Goal: Transaction & Acquisition: Purchase product/service

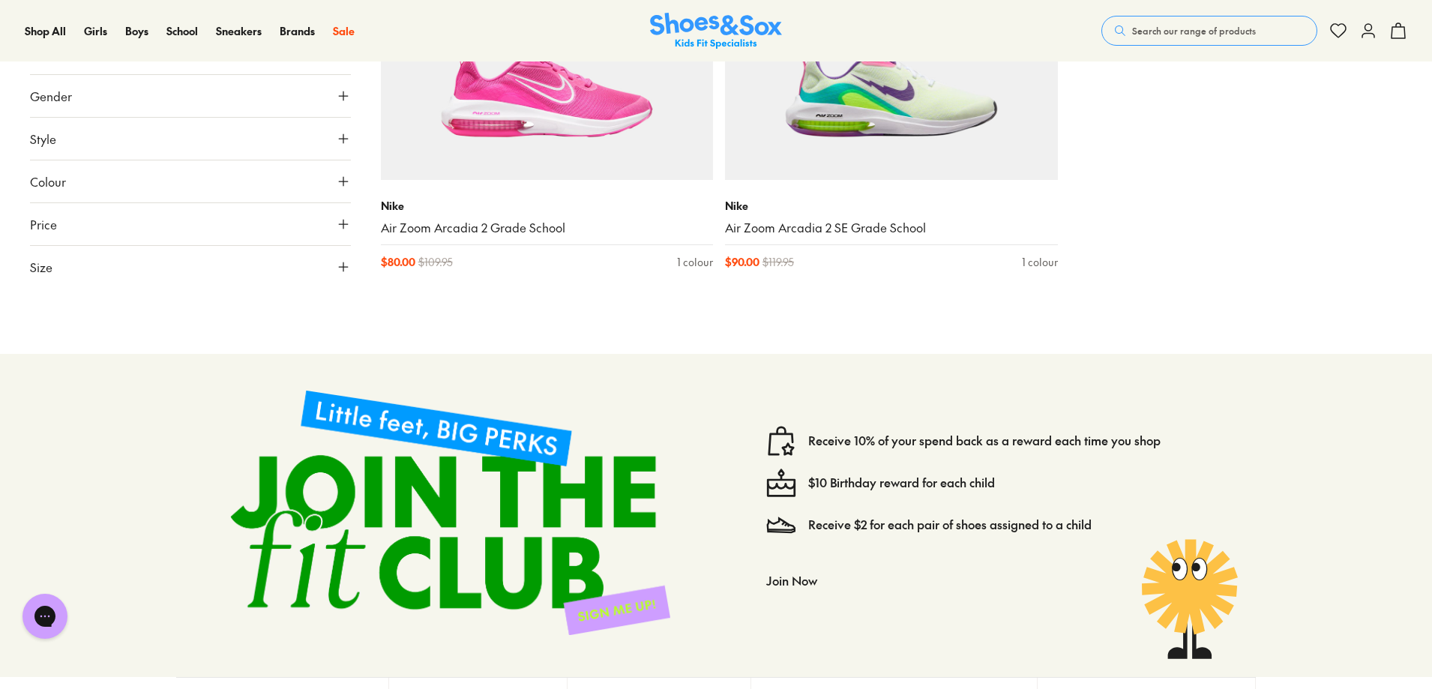
click at [1188, 31] on span "Search our range of products" at bounding box center [1194, 30] width 124 height 13
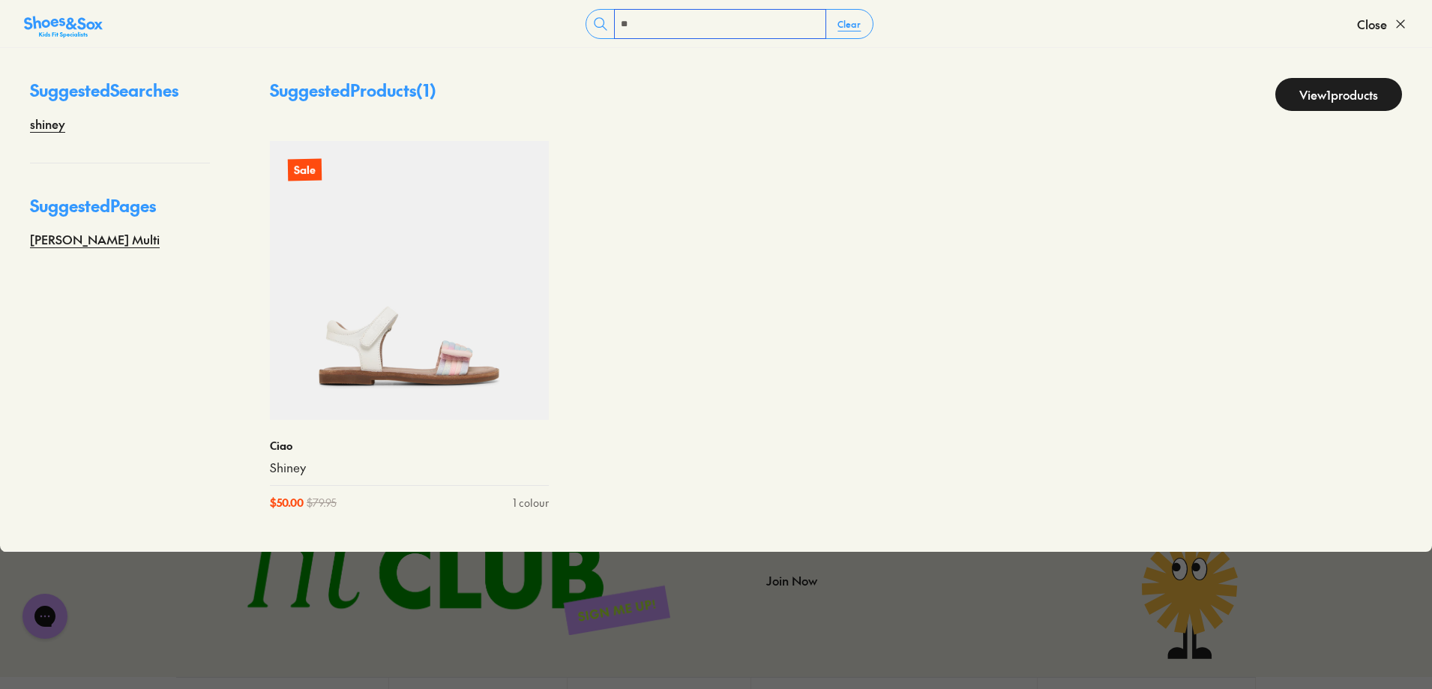
type input "*"
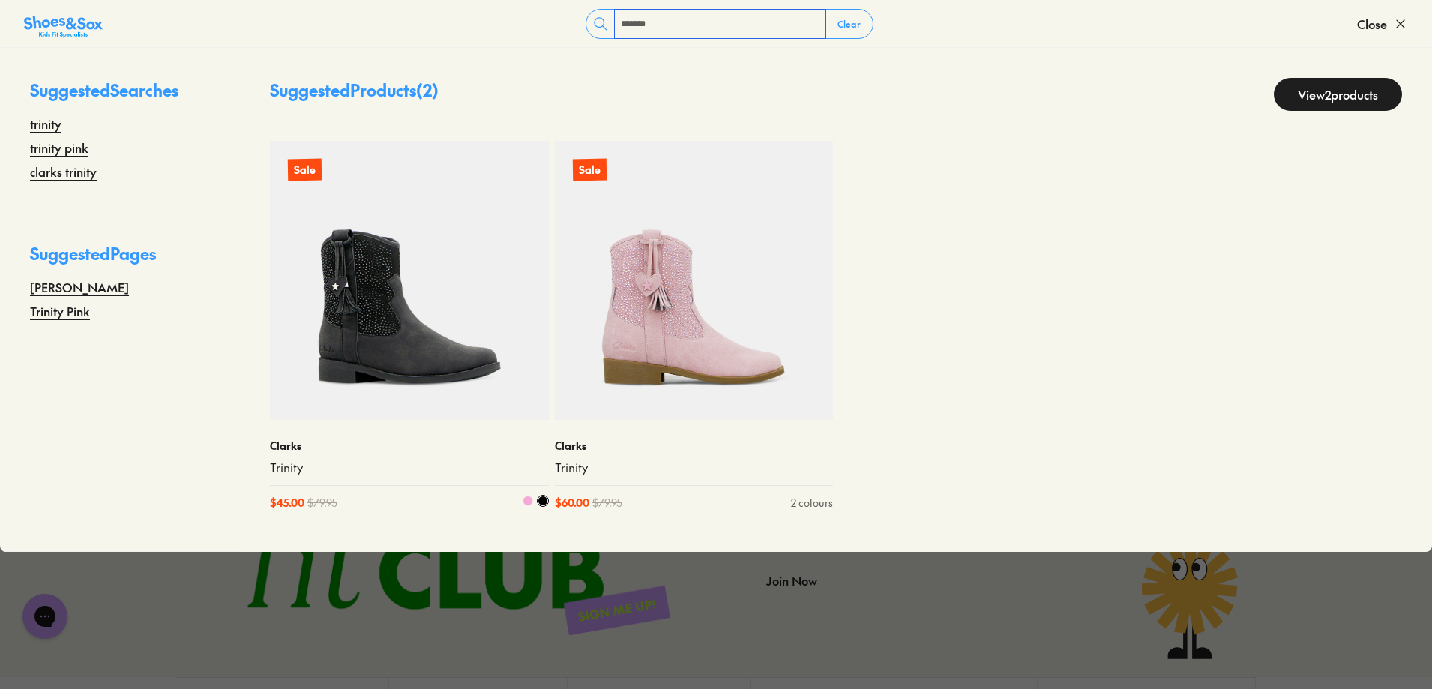
type input "*******"
click at [338, 397] on img at bounding box center [409, 280] width 279 height 279
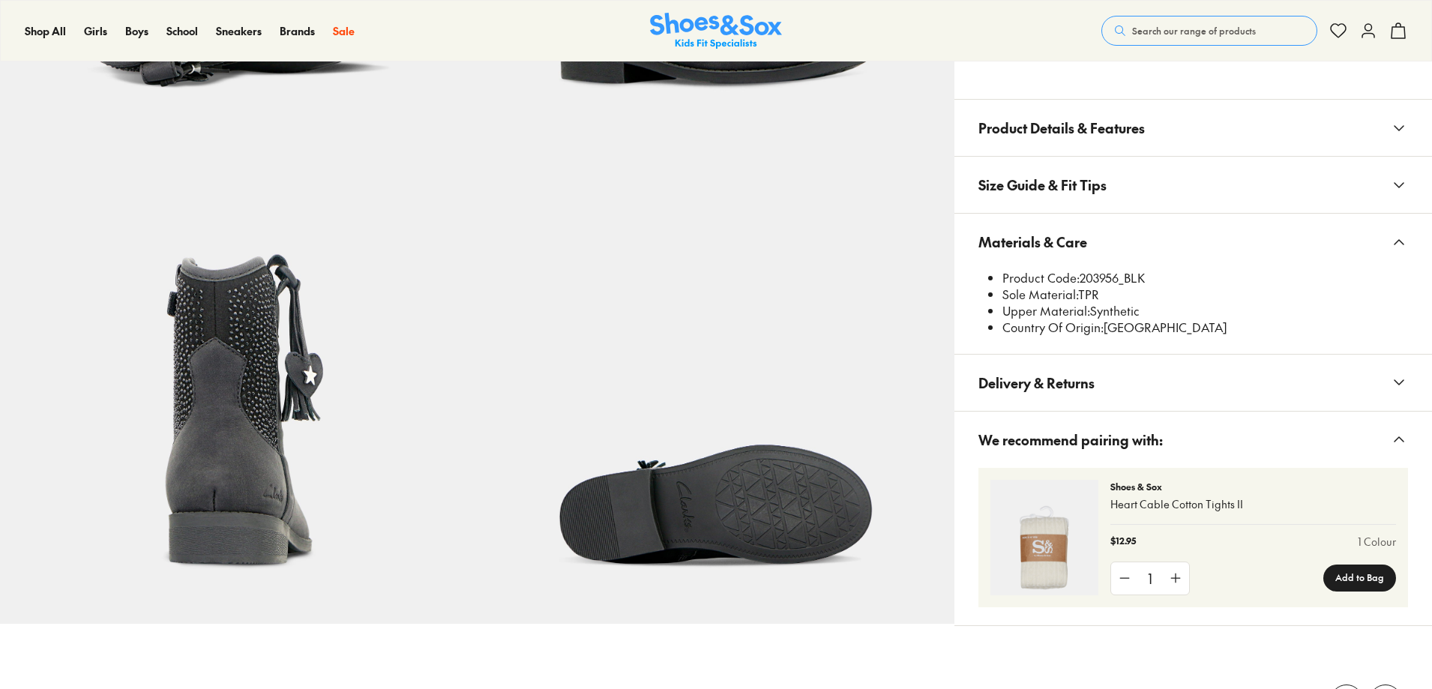
scroll to position [900, 0]
select select "*"
drag, startPoint x: 1117, startPoint y: 586, endPoint x: 1167, endPoint y: 589, distance: 50.3
click at [1167, 286] on li "Product Code: 203956_BLK" at bounding box center [1206, 278] width 406 height 16
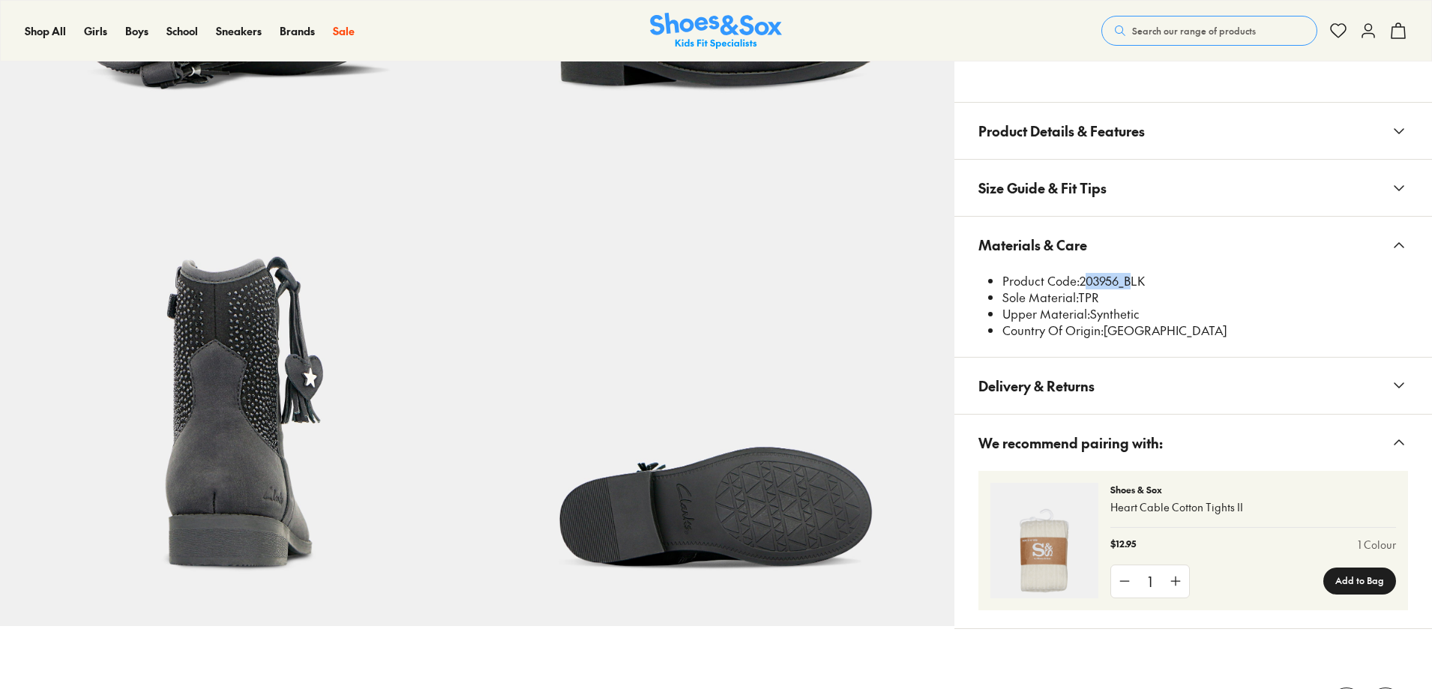
copy li "203956_"
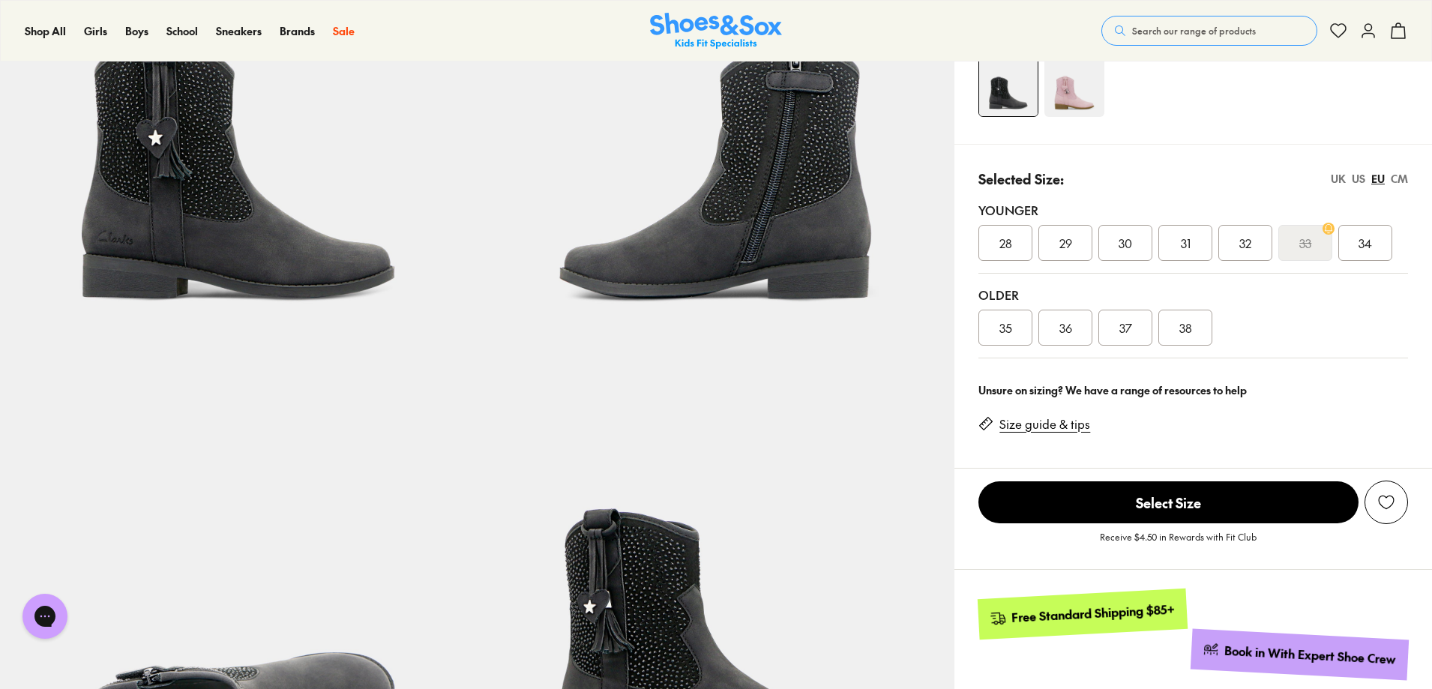
scroll to position [75, 0]
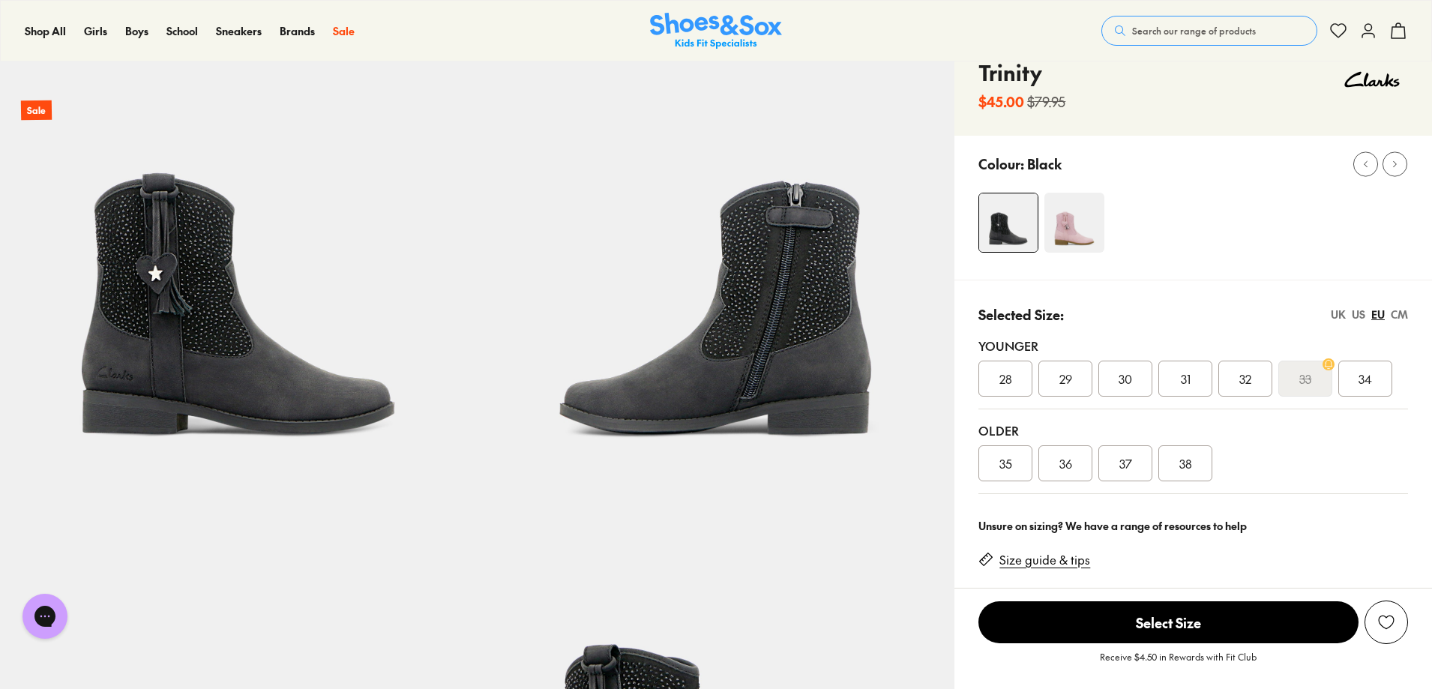
click at [1105, 253] on img at bounding box center [1075, 223] width 60 height 60
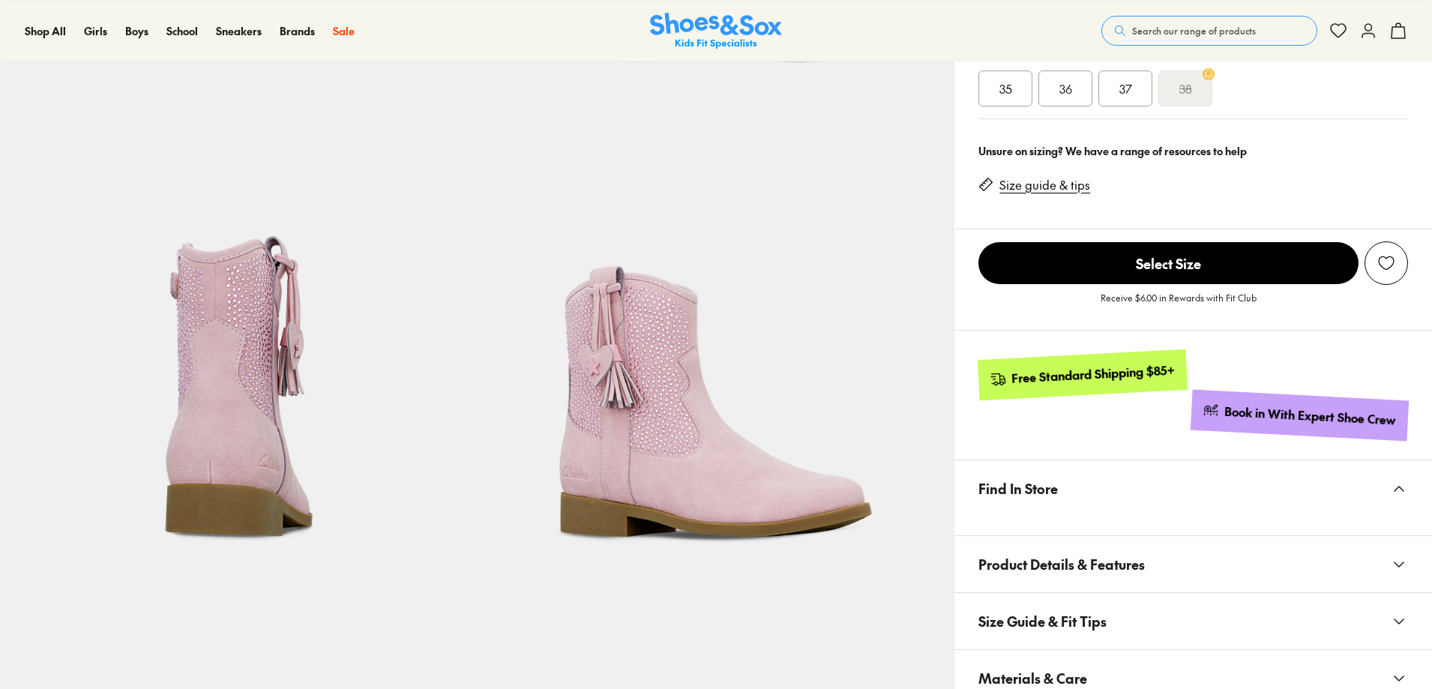
scroll to position [525, 0]
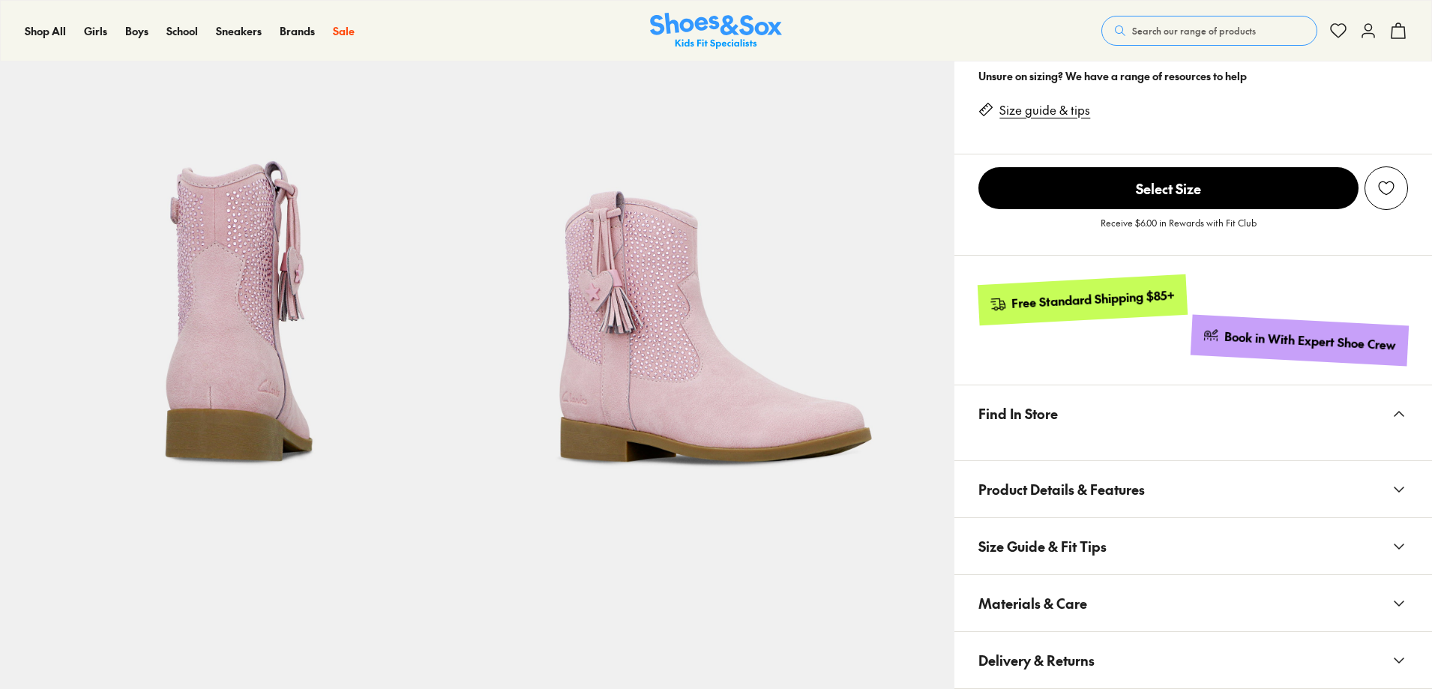
click at [694, 20] on img at bounding box center [716, 31] width 132 height 37
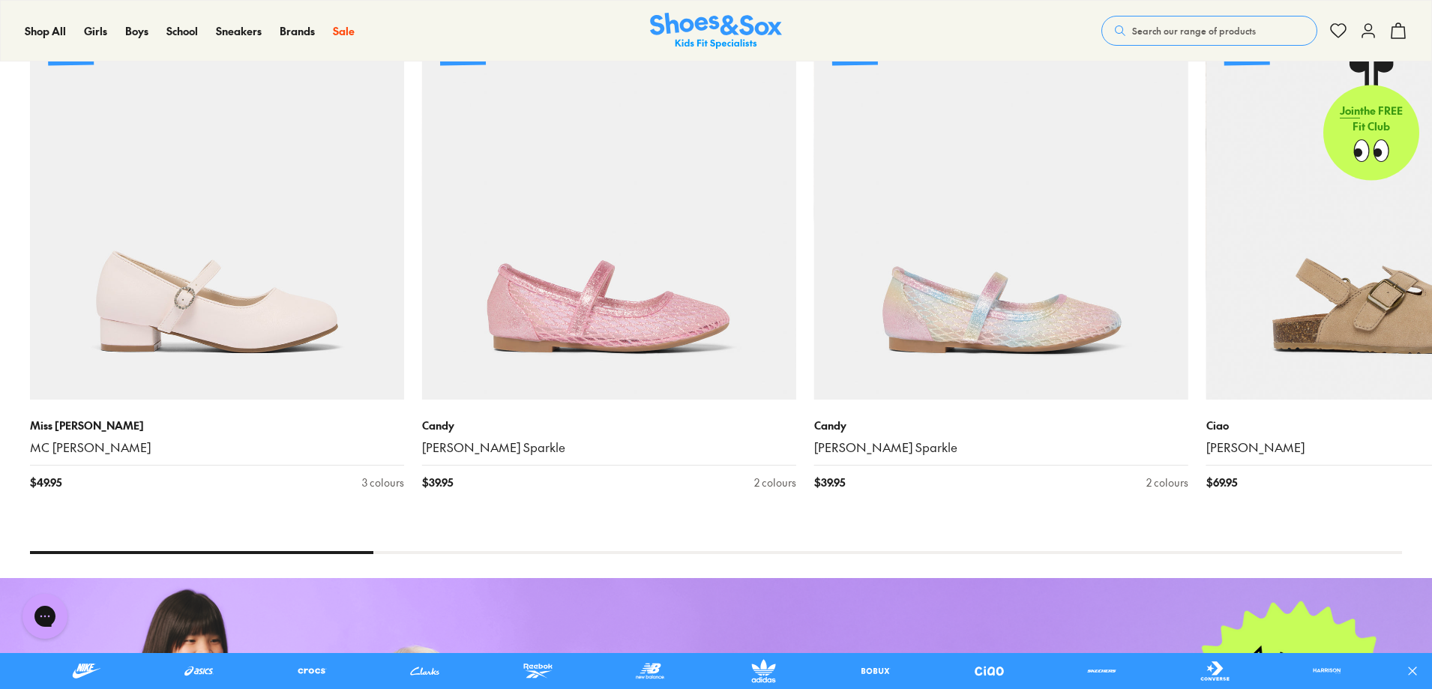
scroll to position [2250, 0]
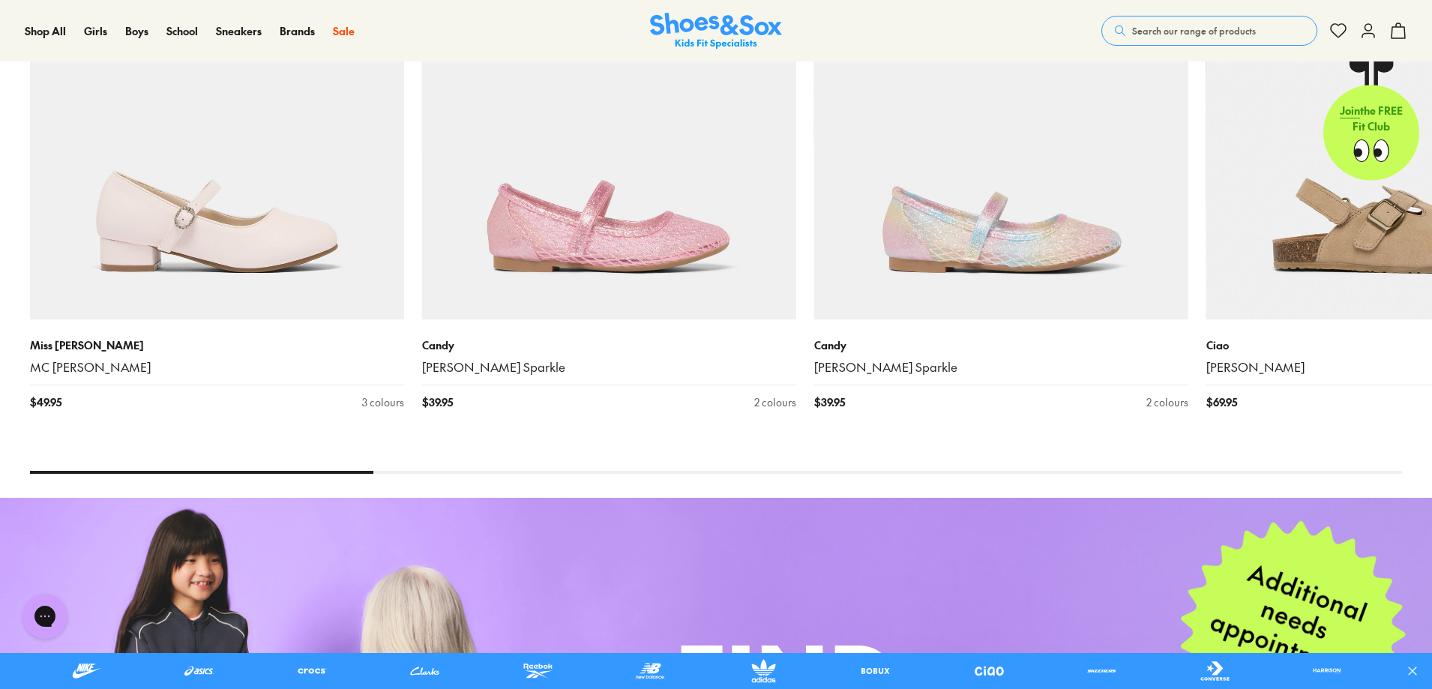
click at [1178, 19] on button "Search our range of products" at bounding box center [1210, 31] width 216 height 30
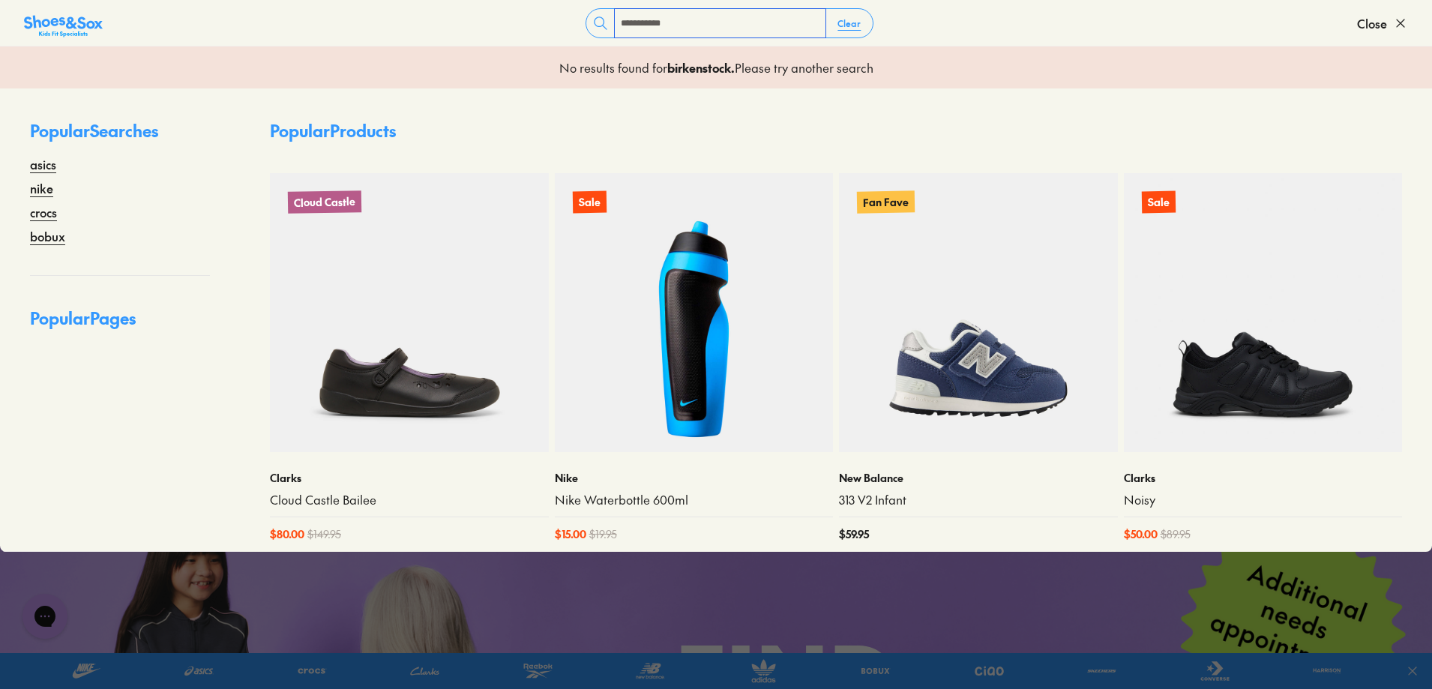
type input "**********"
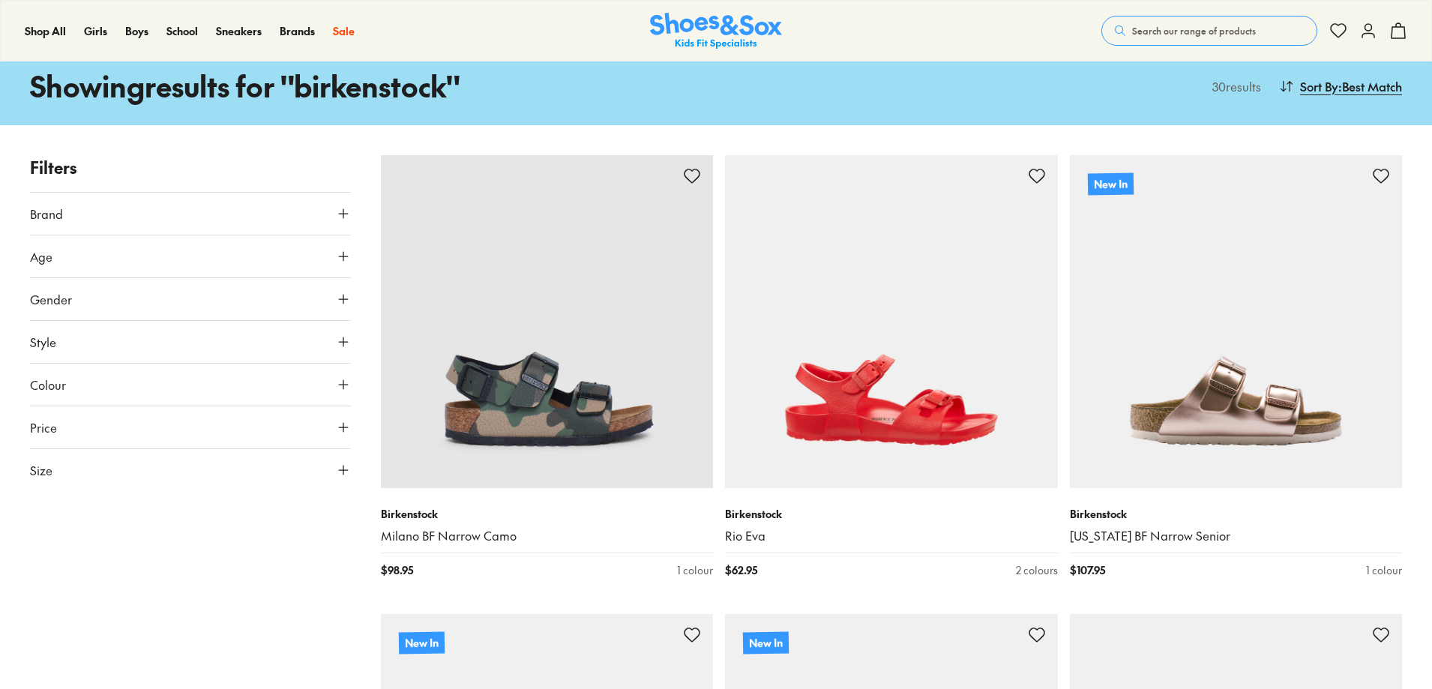
type input "***"
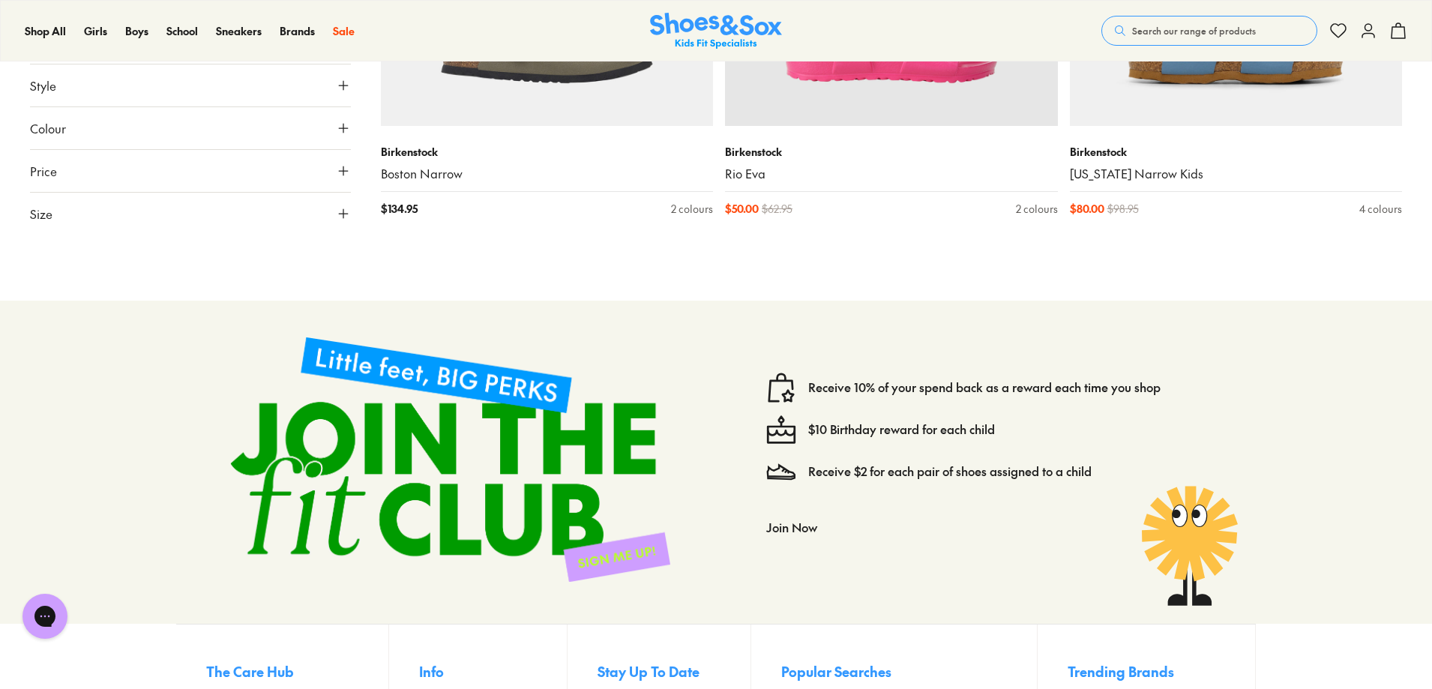
scroll to position [4574, 0]
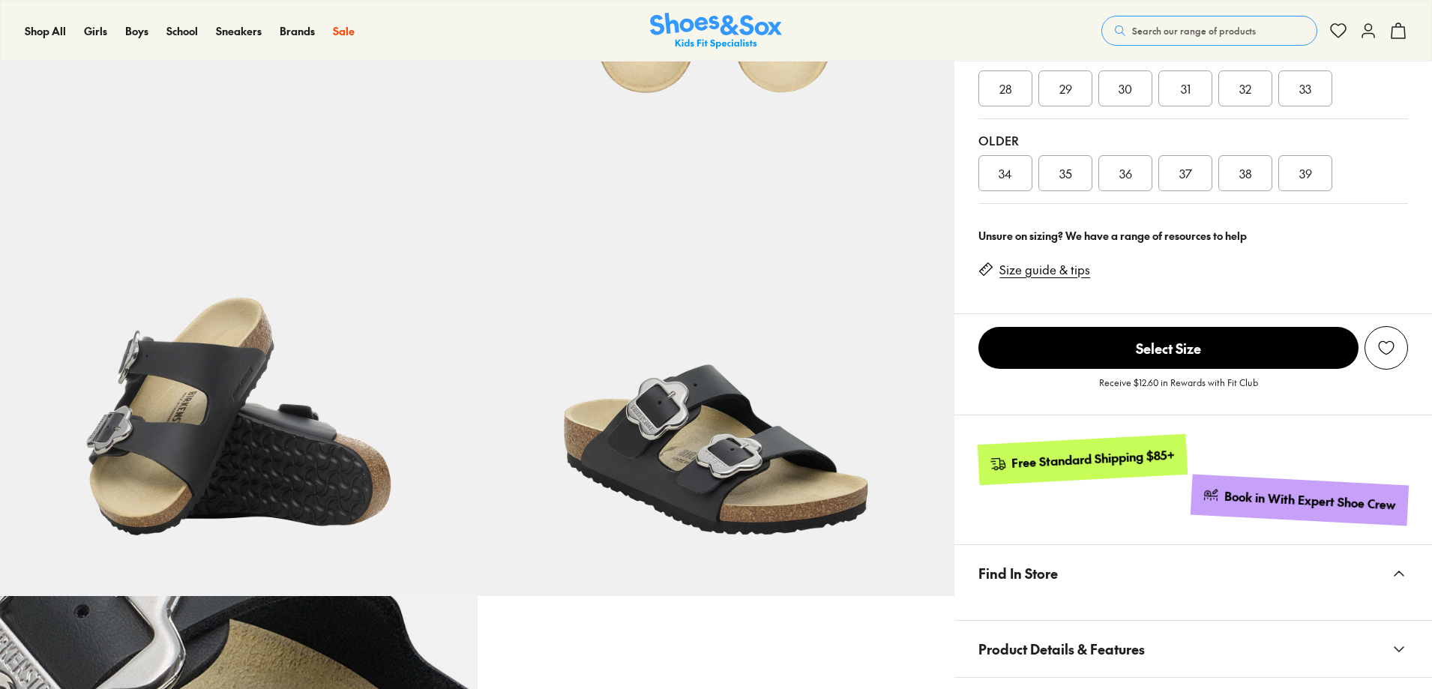
click at [1192, 182] on span "37" at bounding box center [1186, 173] width 13 height 18
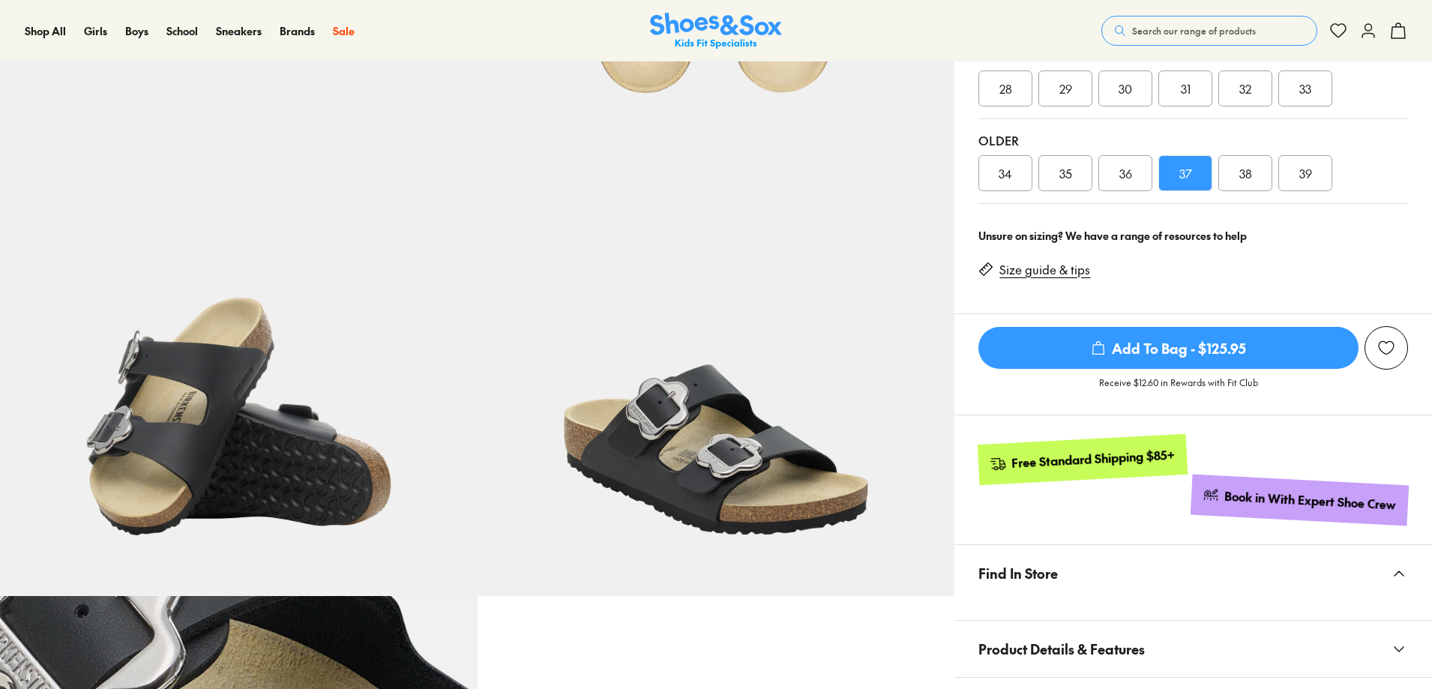
select select "*"
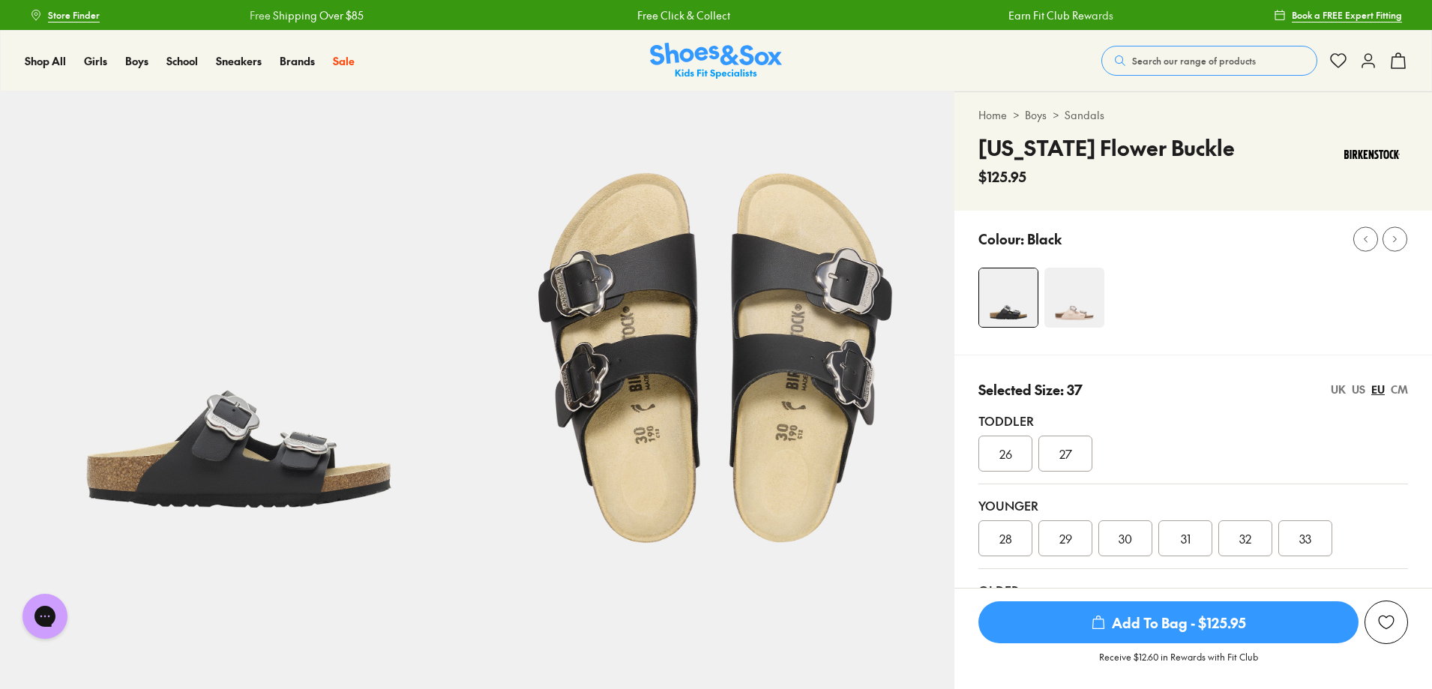
click at [1098, 328] on img at bounding box center [1075, 298] width 60 height 60
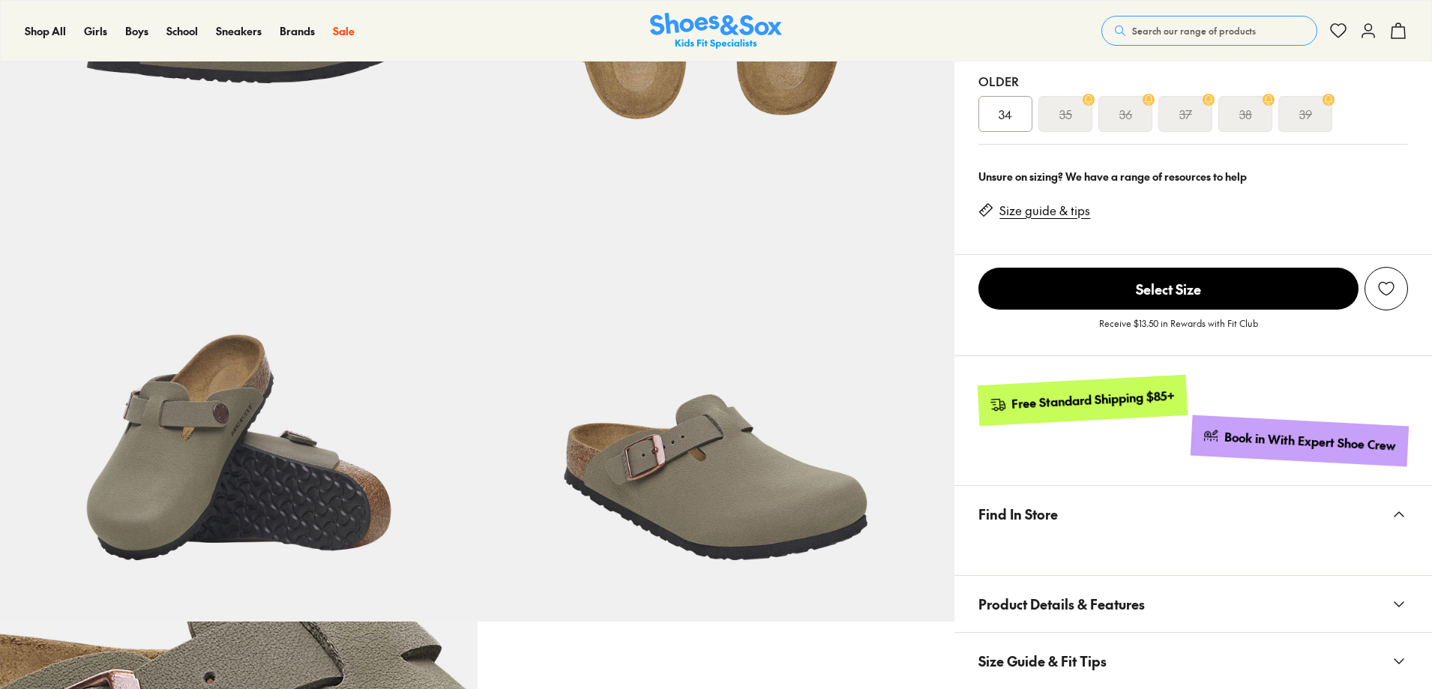
scroll to position [450, 0]
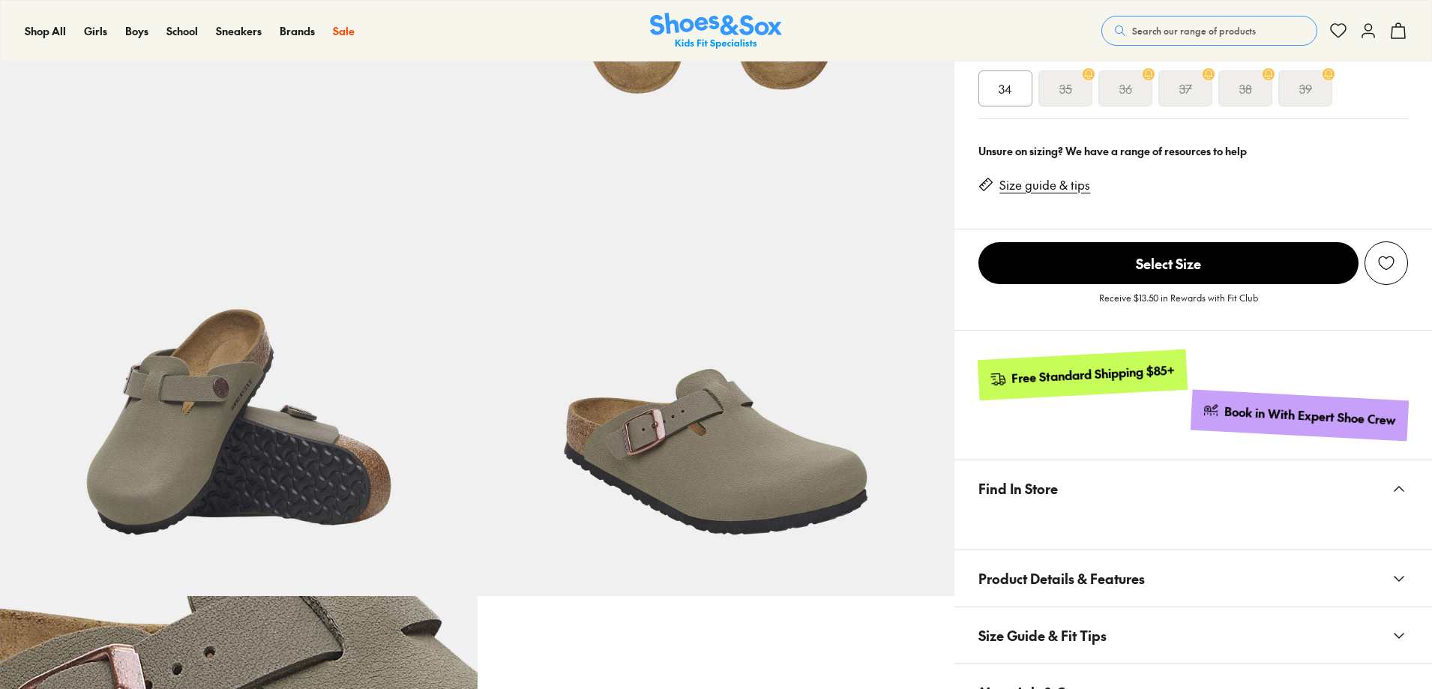
select select "*"
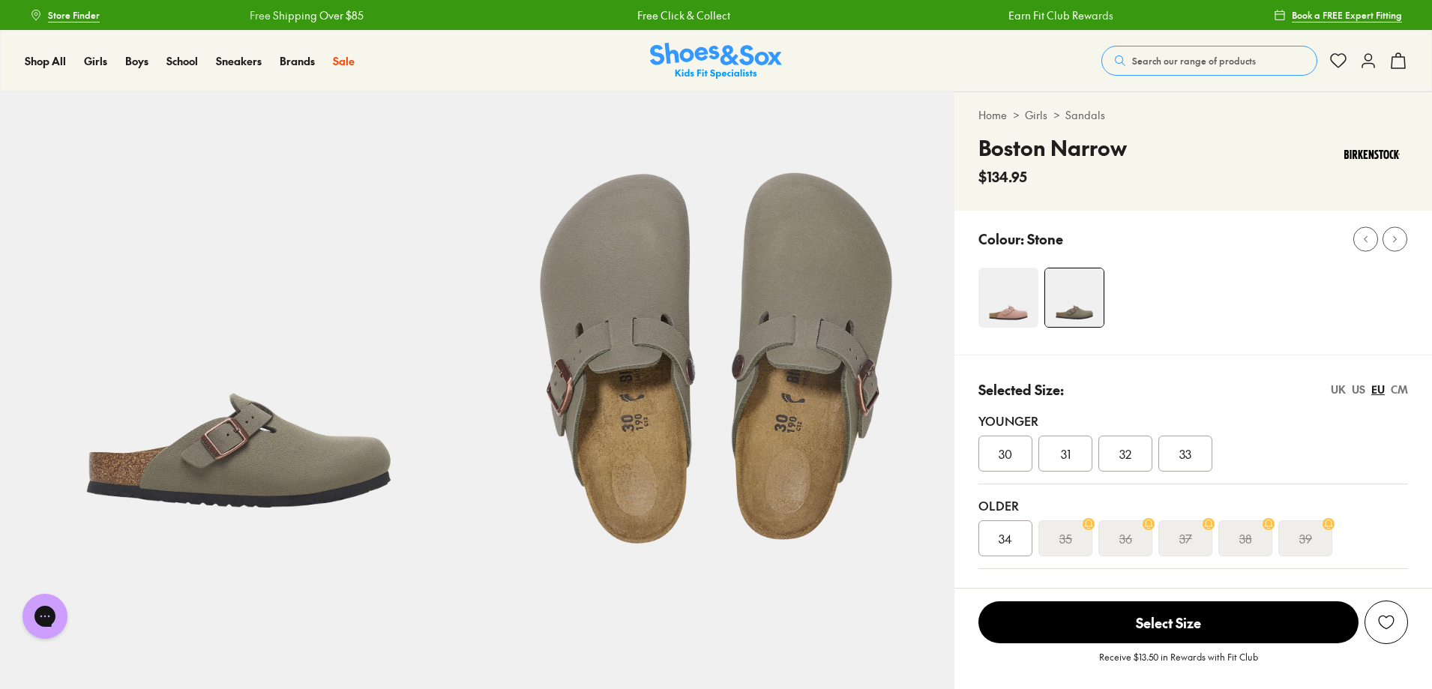
scroll to position [0, 0]
click at [1026, 328] on img at bounding box center [1009, 298] width 60 height 60
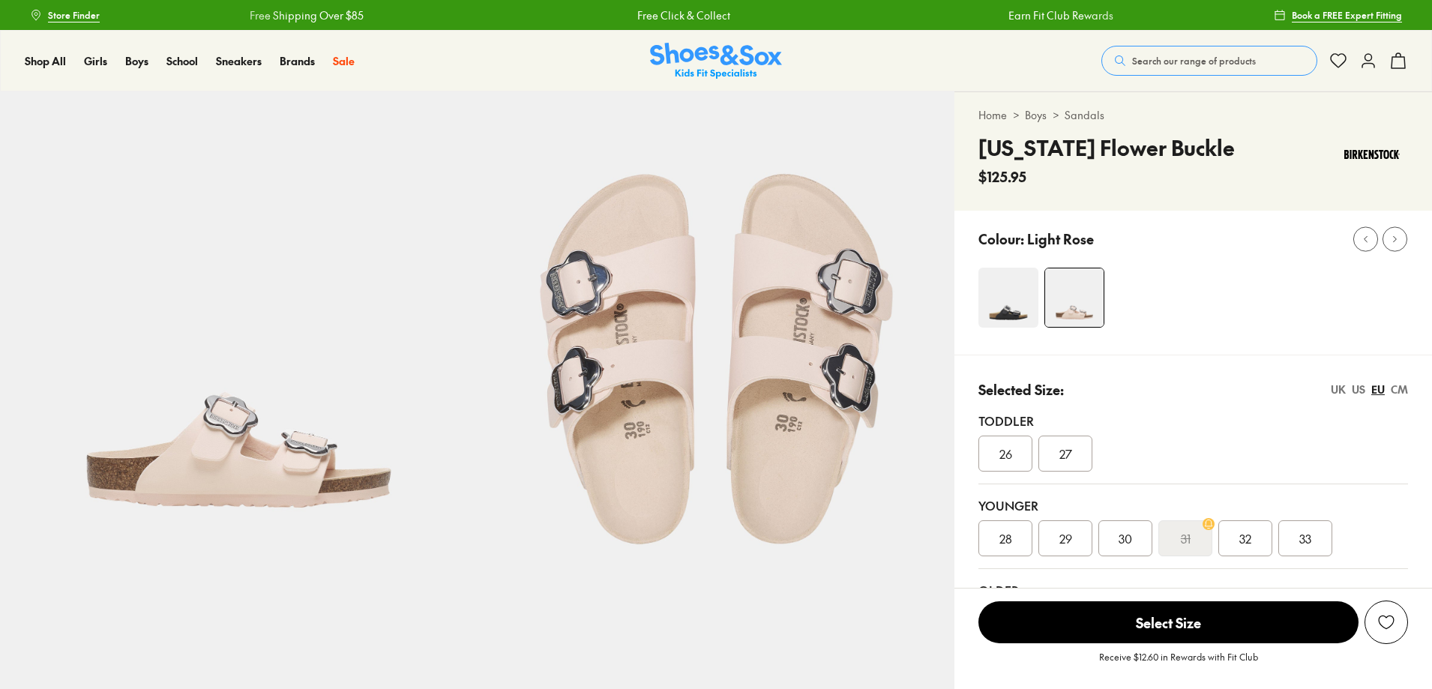
click at [1006, 328] on img at bounding box center [1009, 298] width 60 height 60
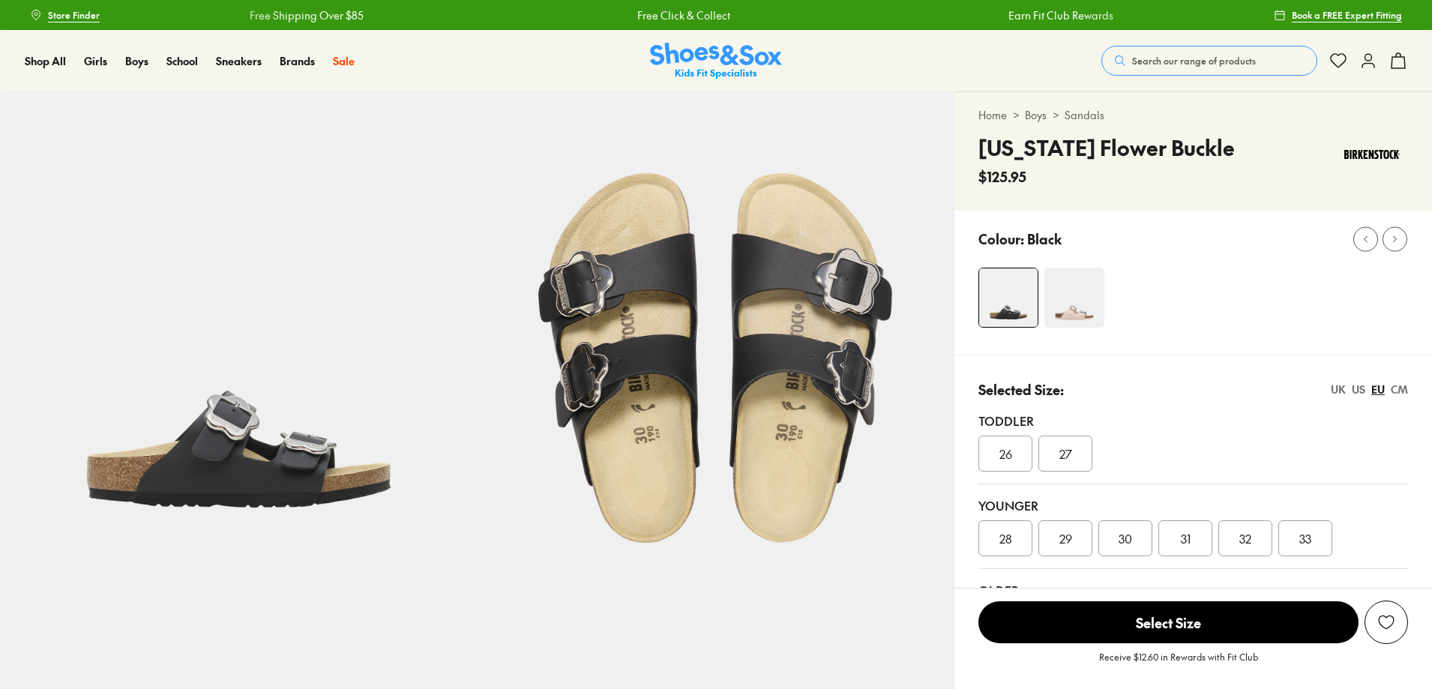
select select "*"
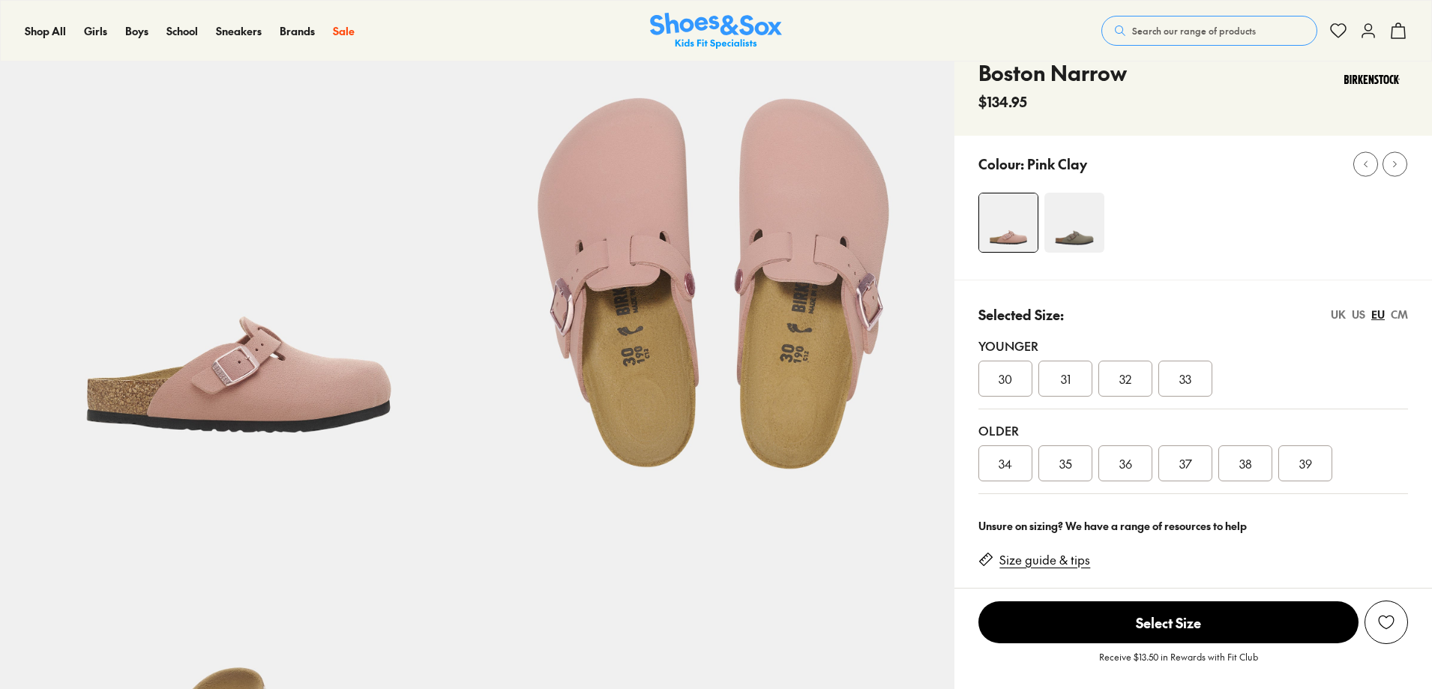
click at [1105, 253] on img at bounding box center [1075, 223] width 60 height 60
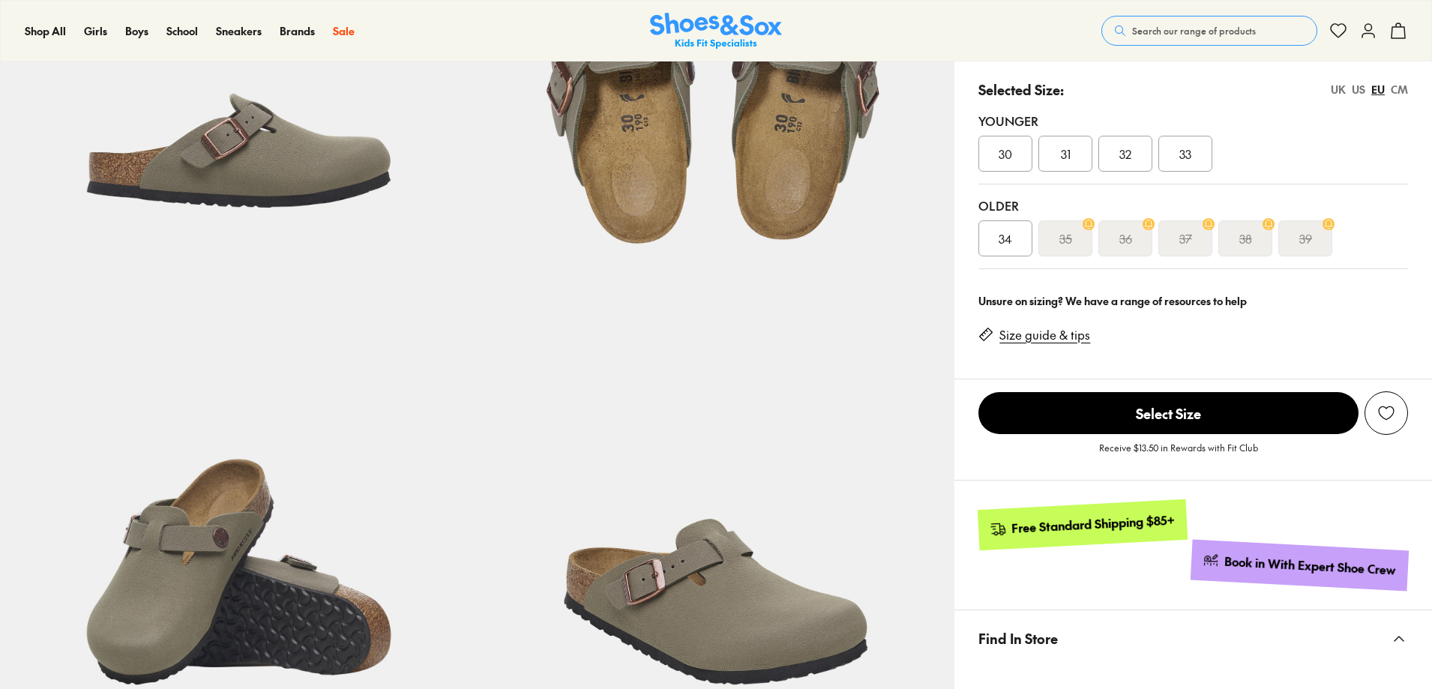
scroll to position [225, 0]
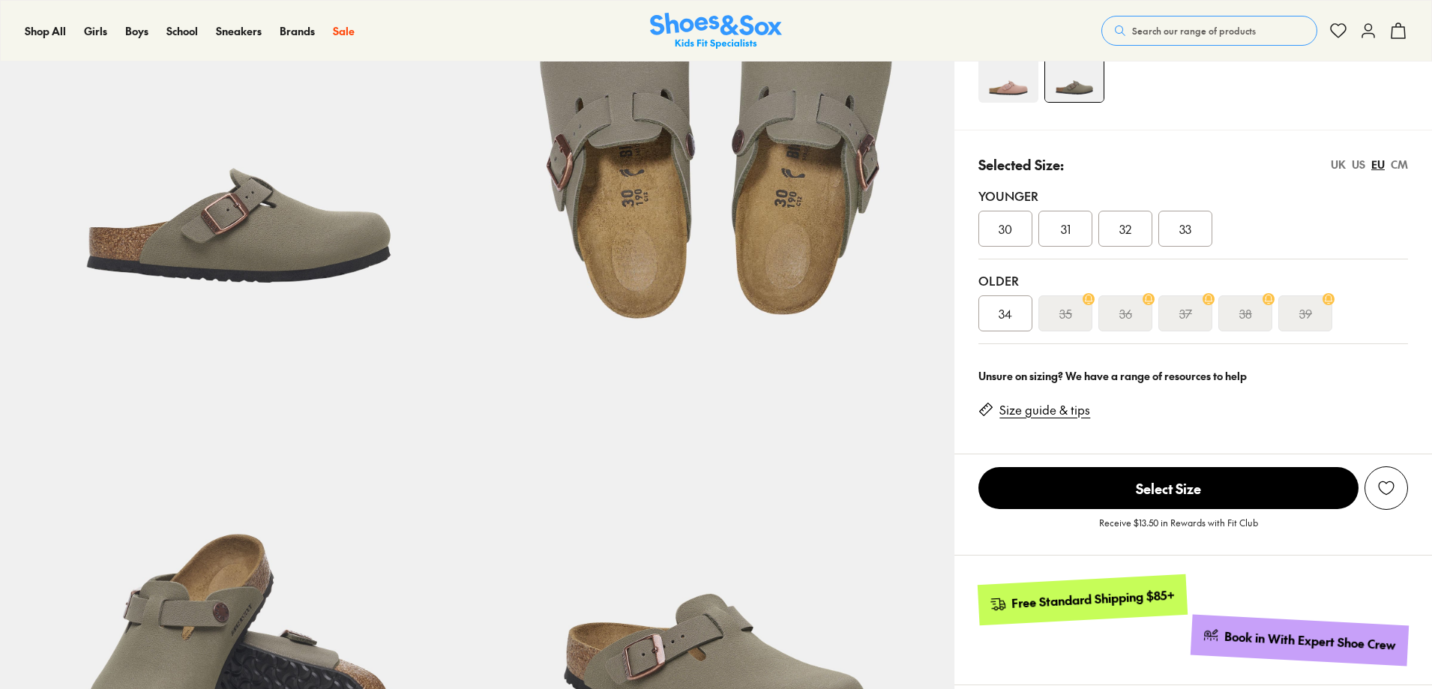
select select "*"
click at [1215, 304] on icon at bounding box center [1209, 298] width 11 height 11
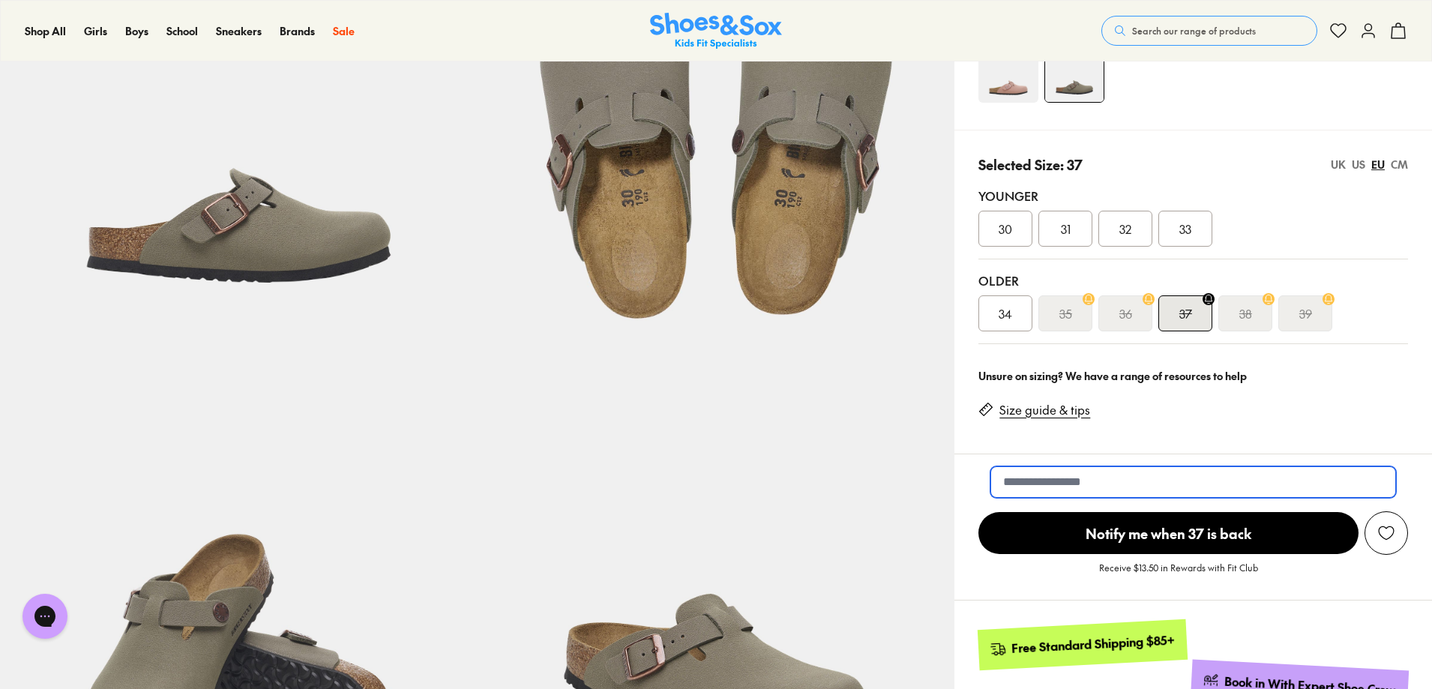
click at [1162, 498] on input "email" at bounding box center [1194, 481] width 406 height 31
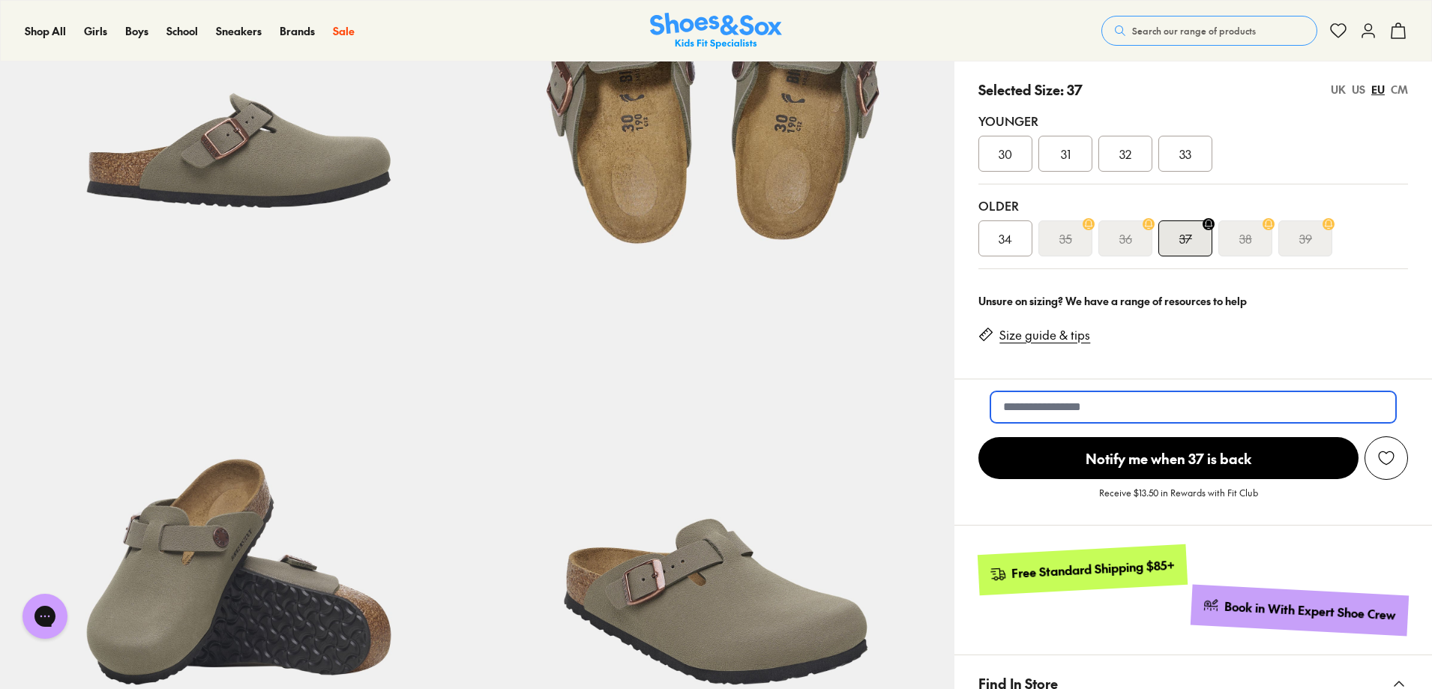
type input "*"
type input "**********"
click at [1181, 479] on span "Notify me when 37 is back" at bounding box center [1169, 458] width 380 height 42
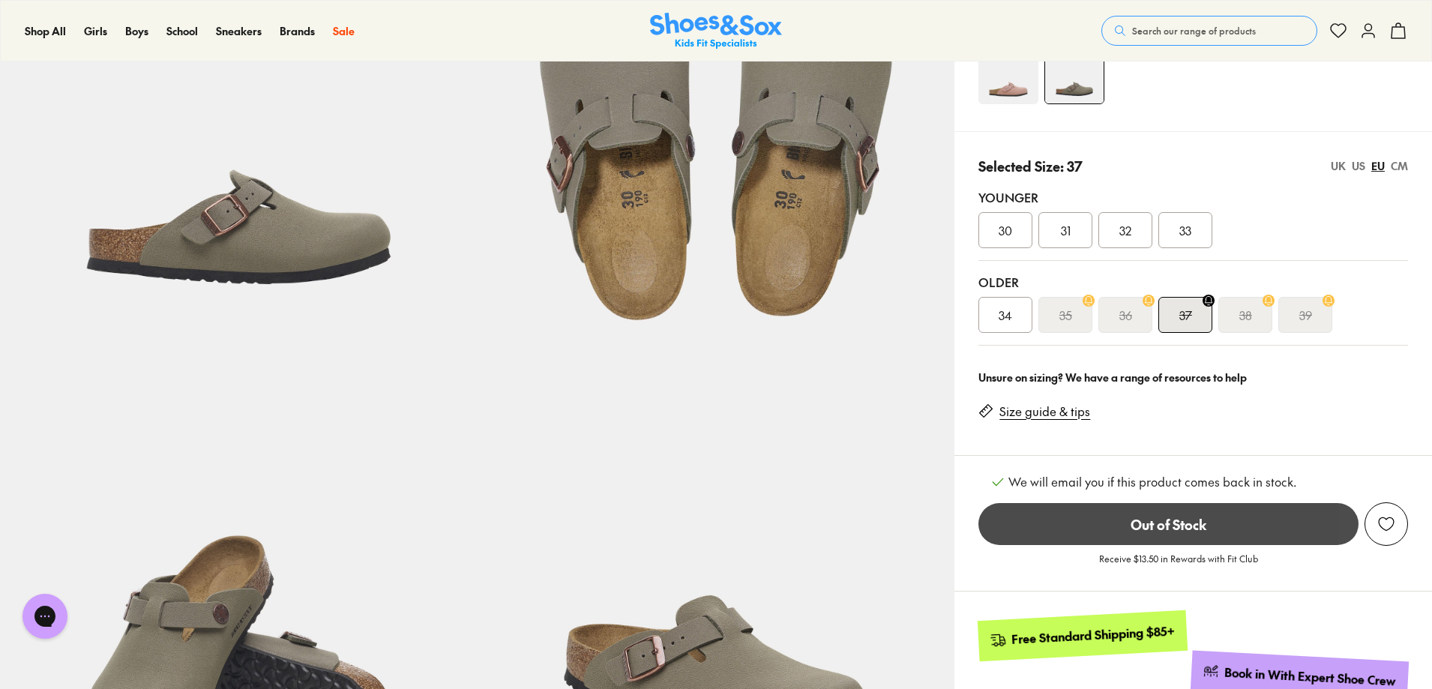
scroll to position [150, 0]
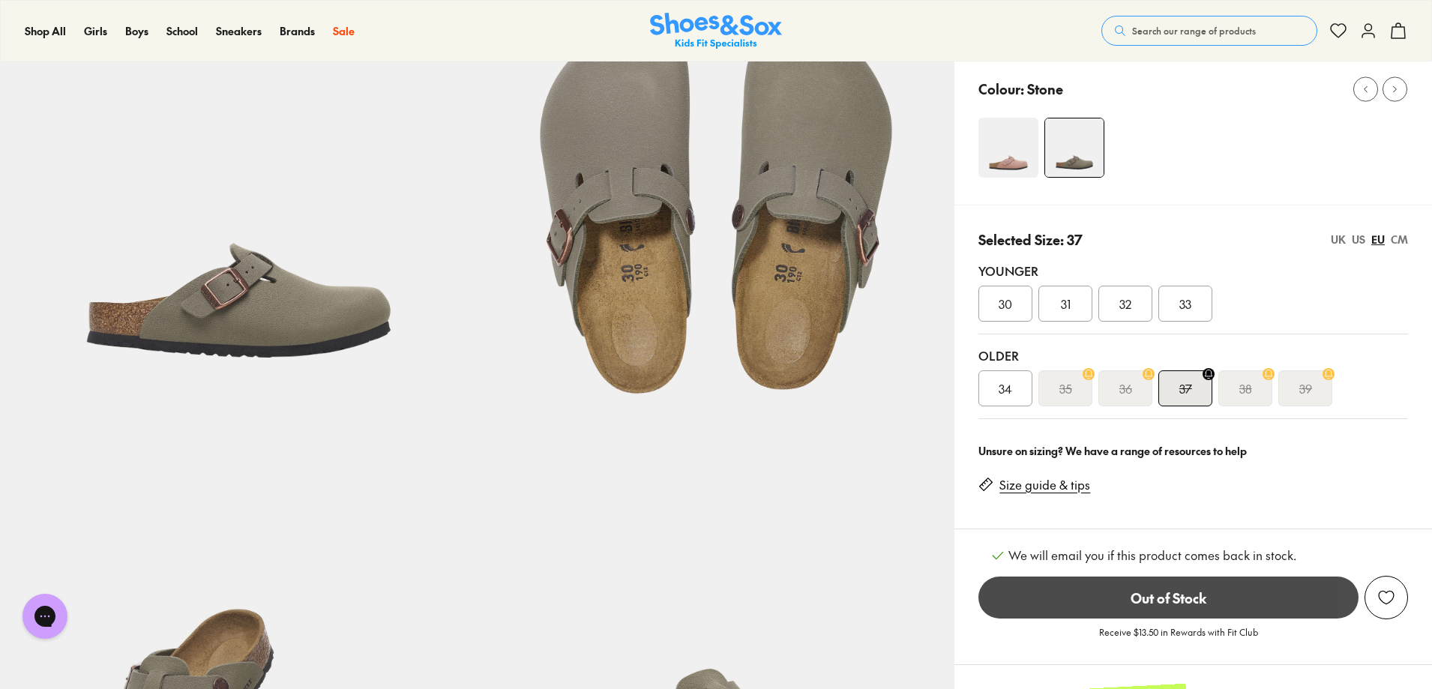
click at [1132, 397] on s "36" at bounding box center [1126, 388] width 13 height 18
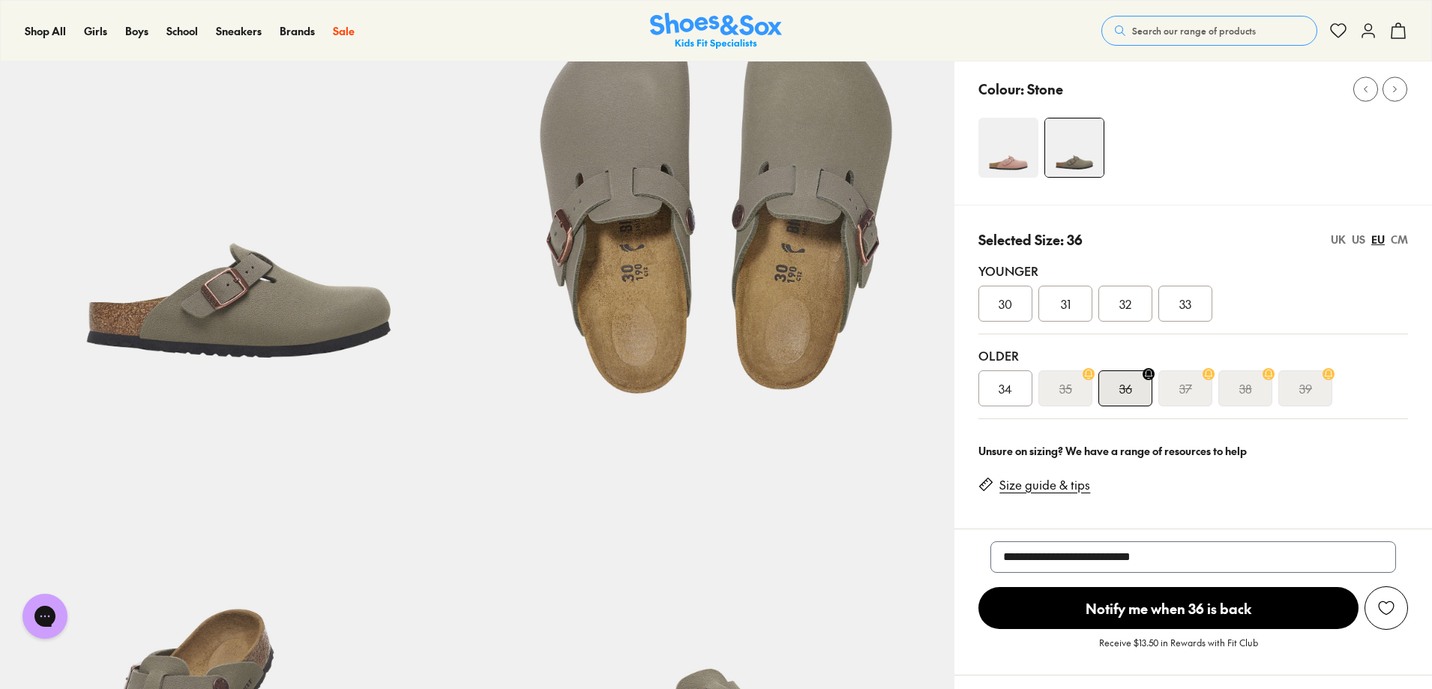
click at [1213, 406] on div "37" at bounding box center [1186, 388] width 54 height 36
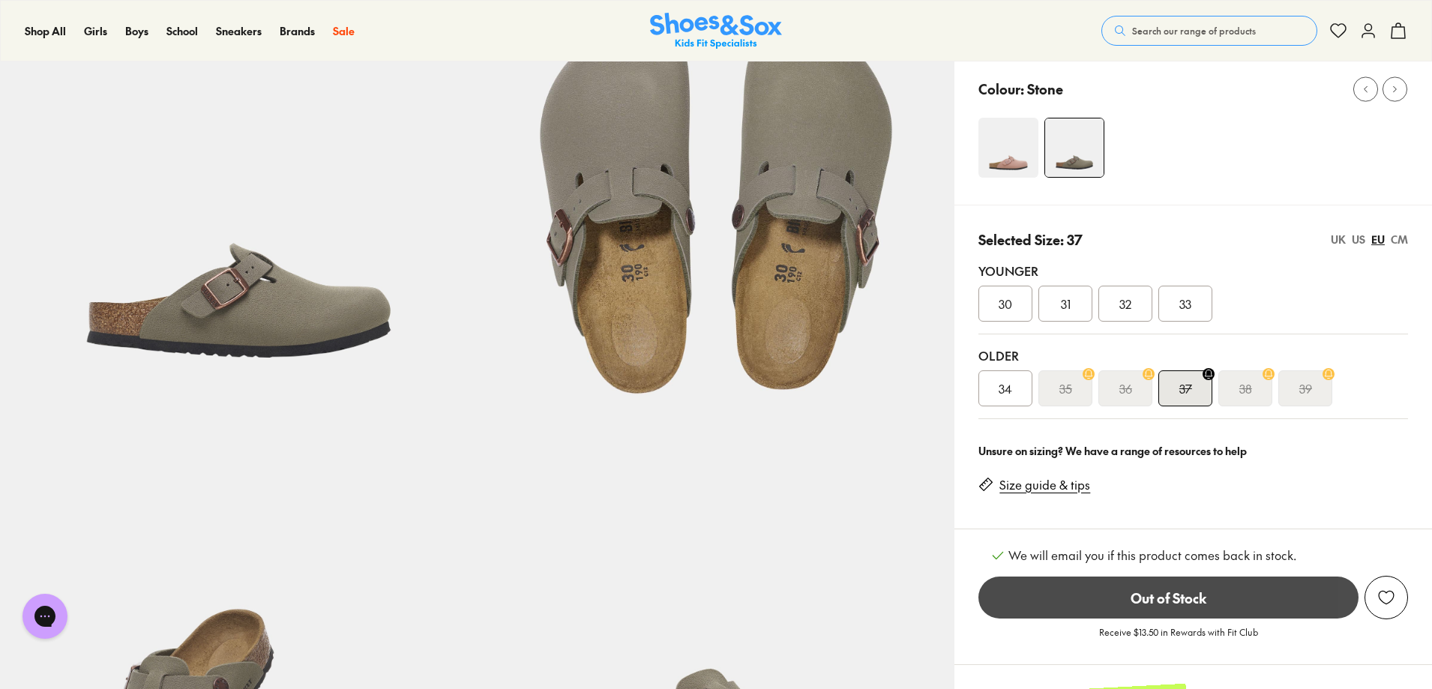
click at [1153, 406] on div "36" at bounding box center [1126, 388] width 54 height 36
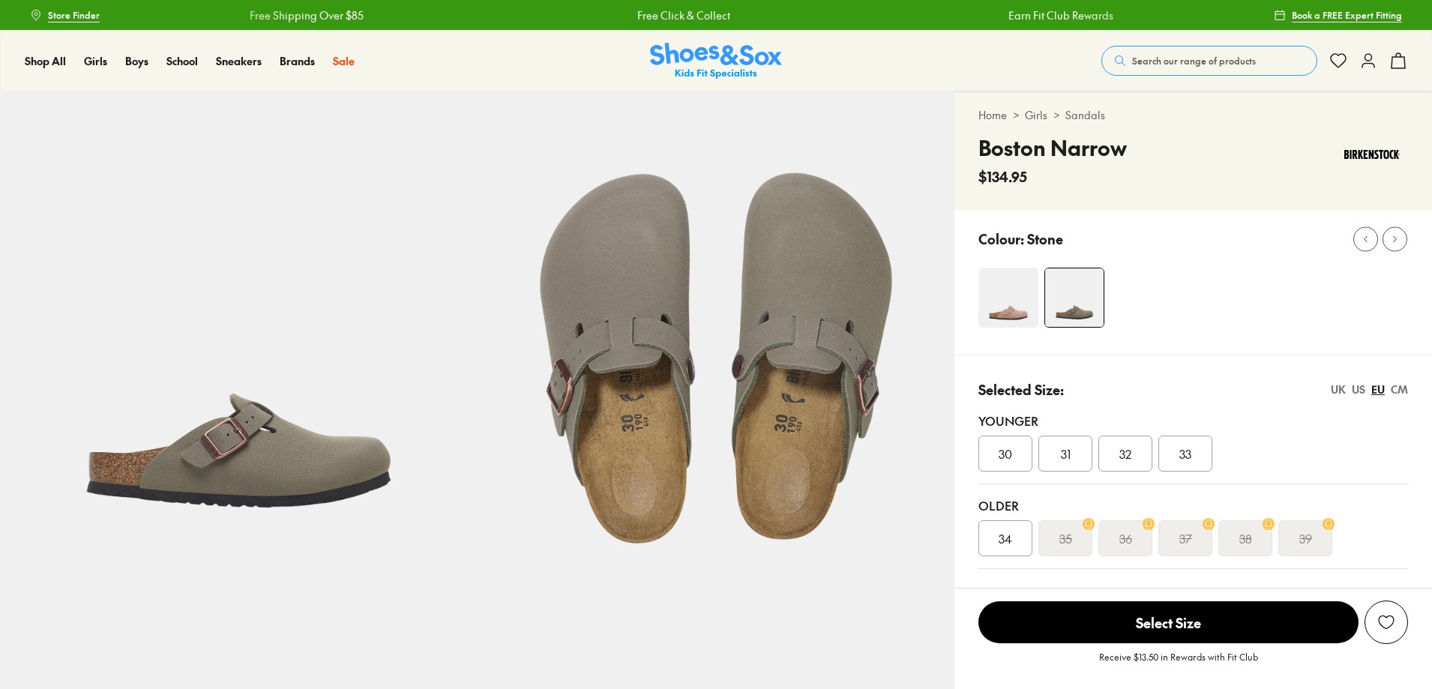
click at [1072, 529] on s "35" at bounding box center [1066, 538] width 13 height 18
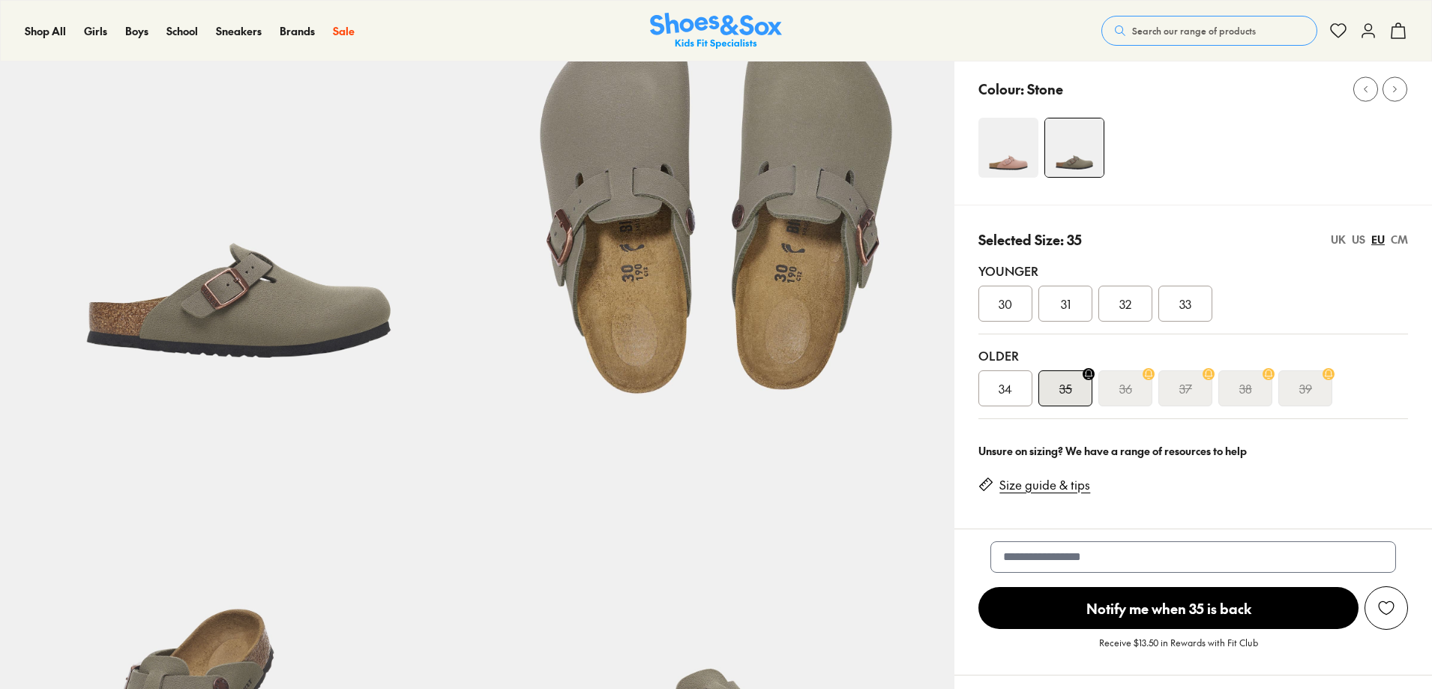
scroll to position [150, 0]
select select "*"
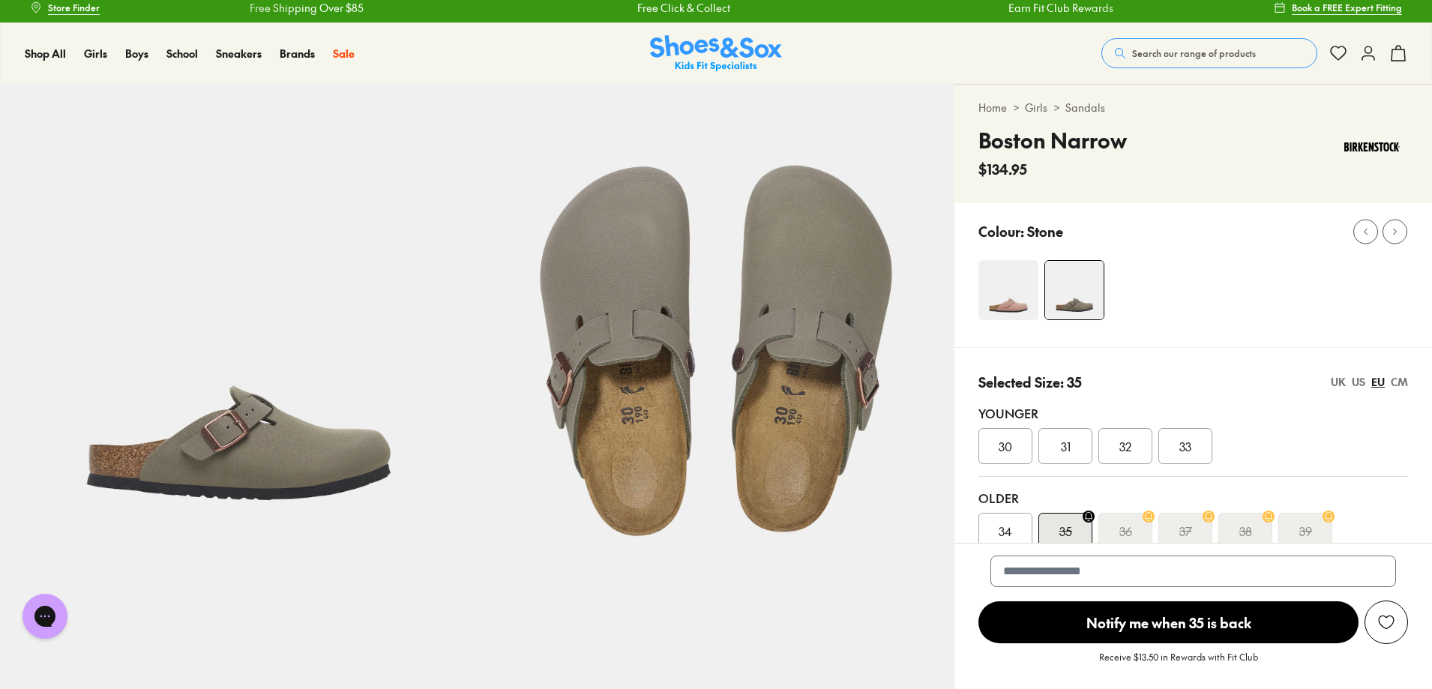
scroll to position [0, 0]
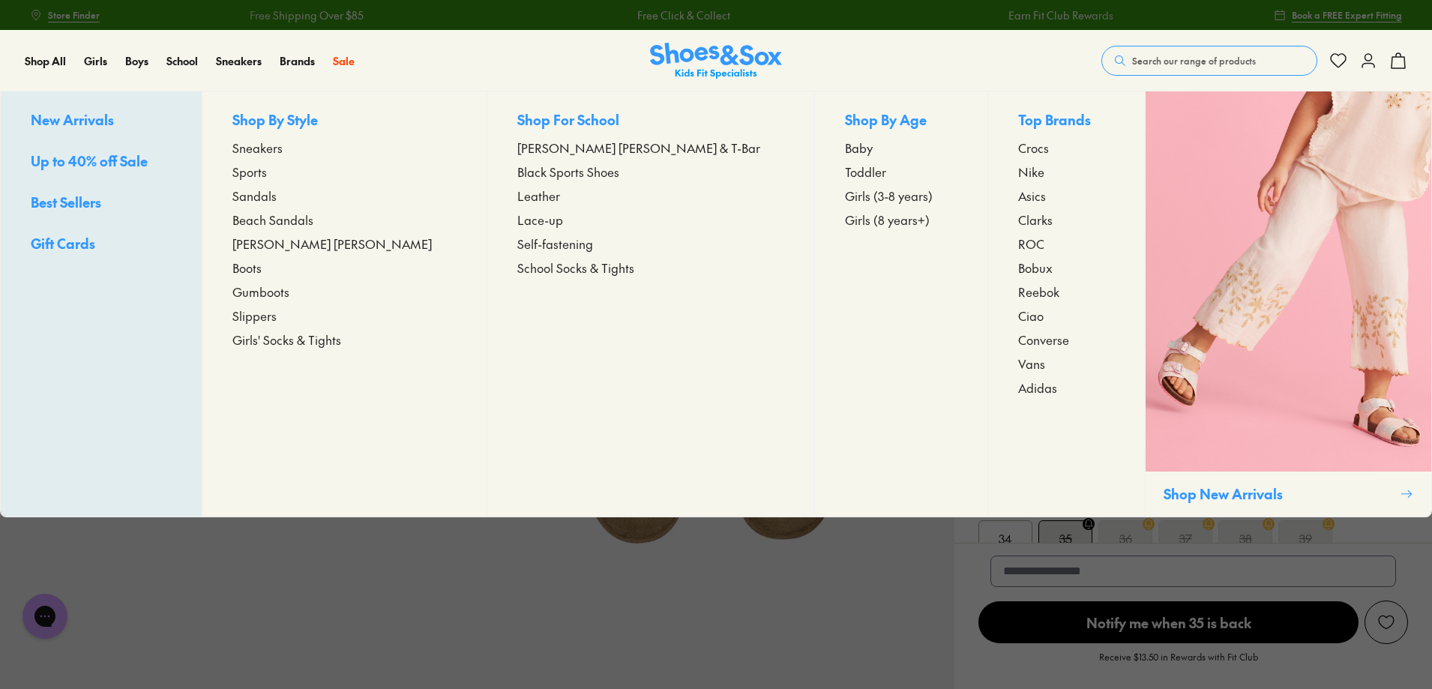
click at [283, 157] on span "Sneakers" at bounding box center [257, 148] width 50 height 18
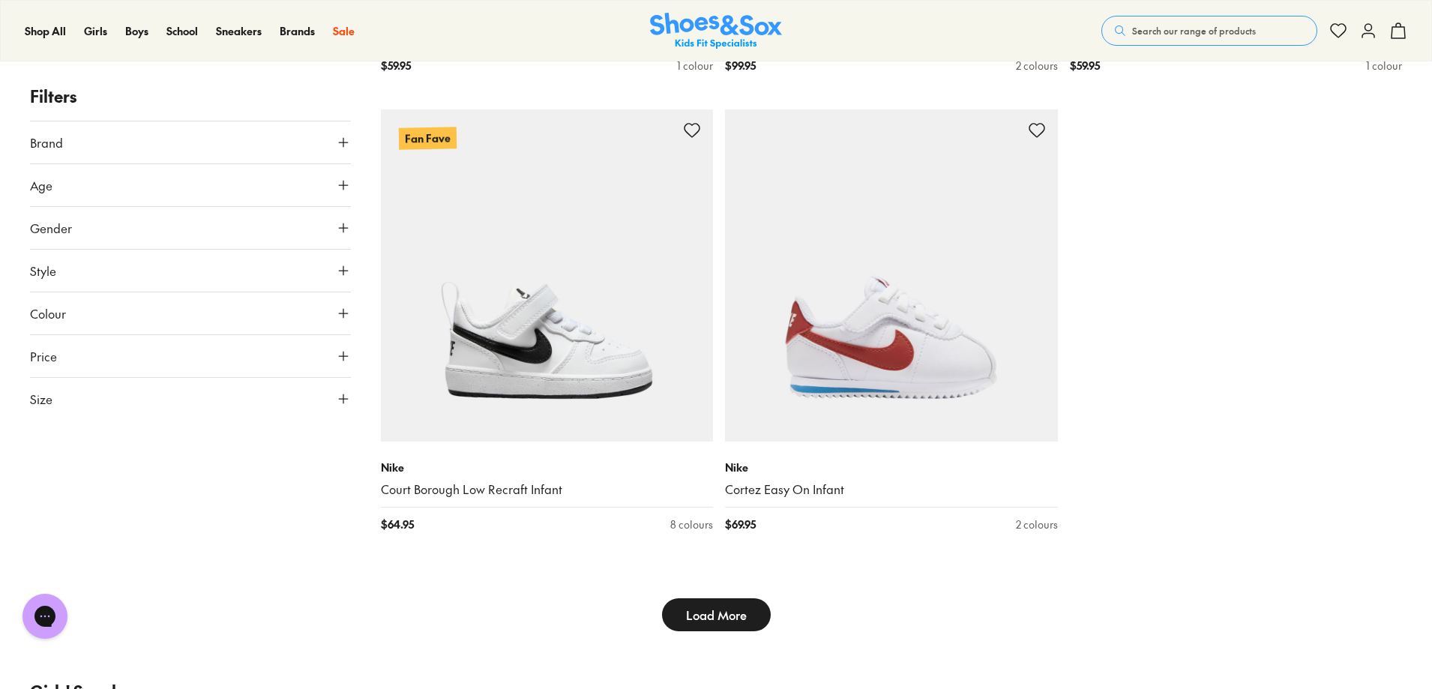
scroll to position [4799, 0]
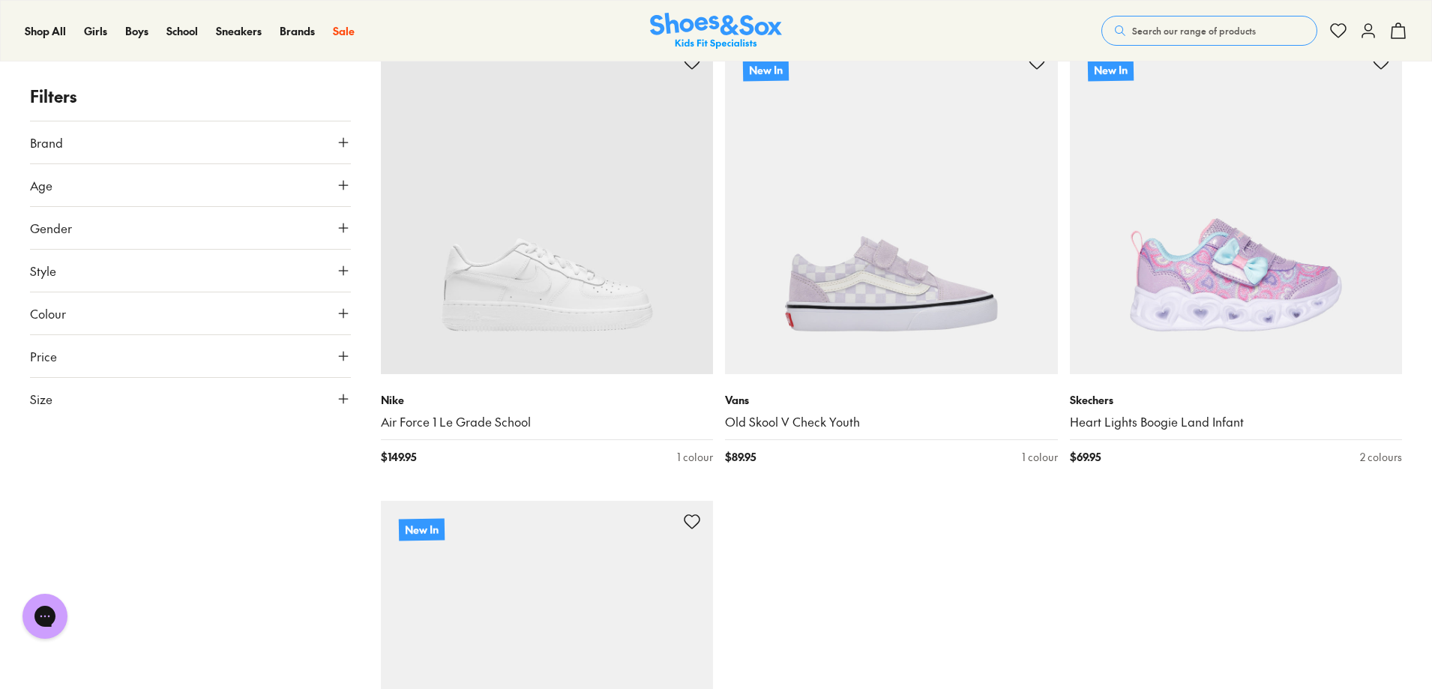
scroll to position [9448, 0]
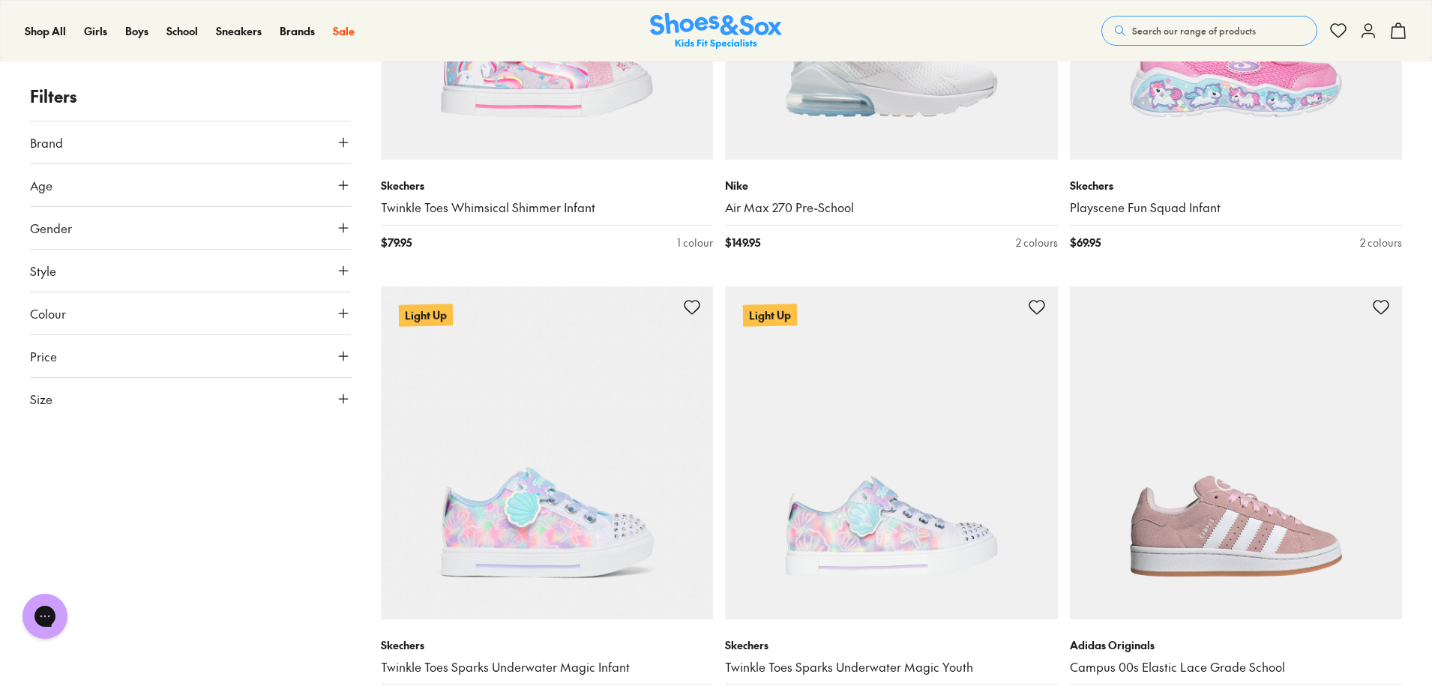
scroll to position [13348, 0]
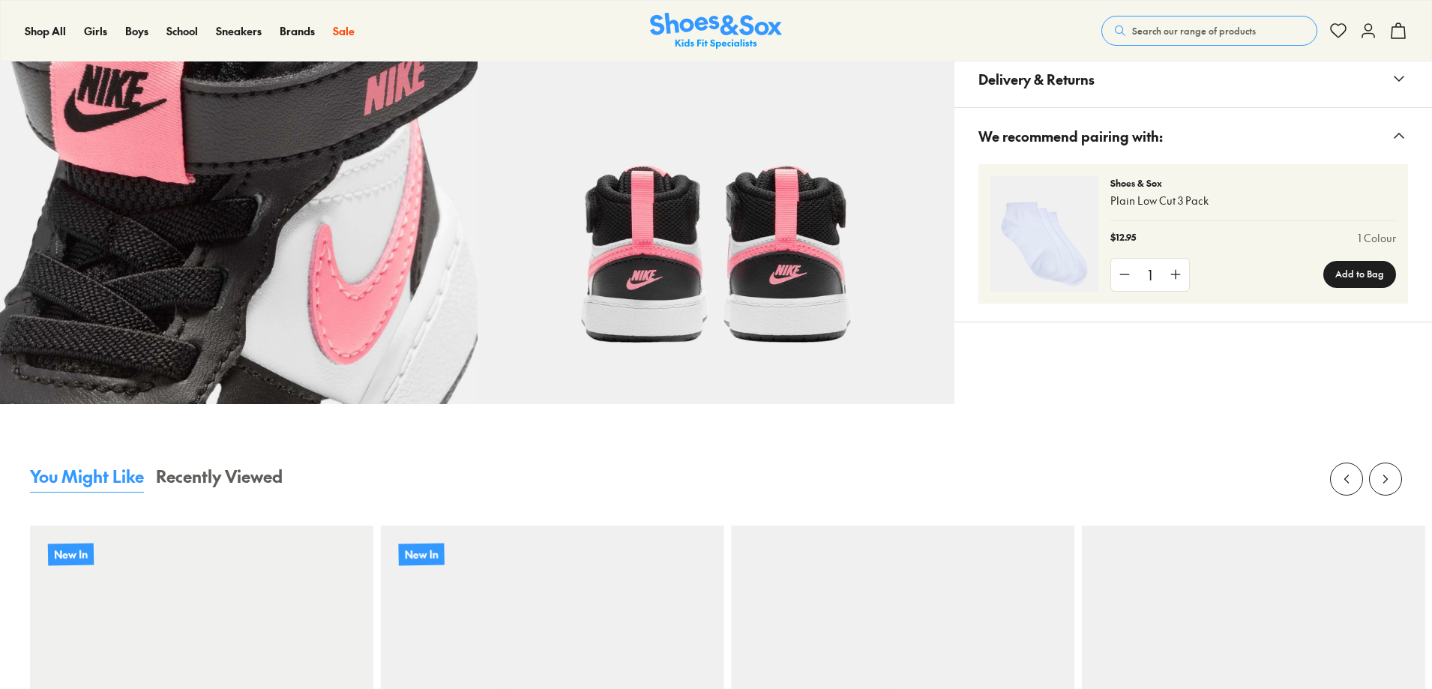
select select "*"
drag, startPoint x: 1133, startPoint y: 294, endPoint x: 1160, endPoint y: 299, distance: 27.5
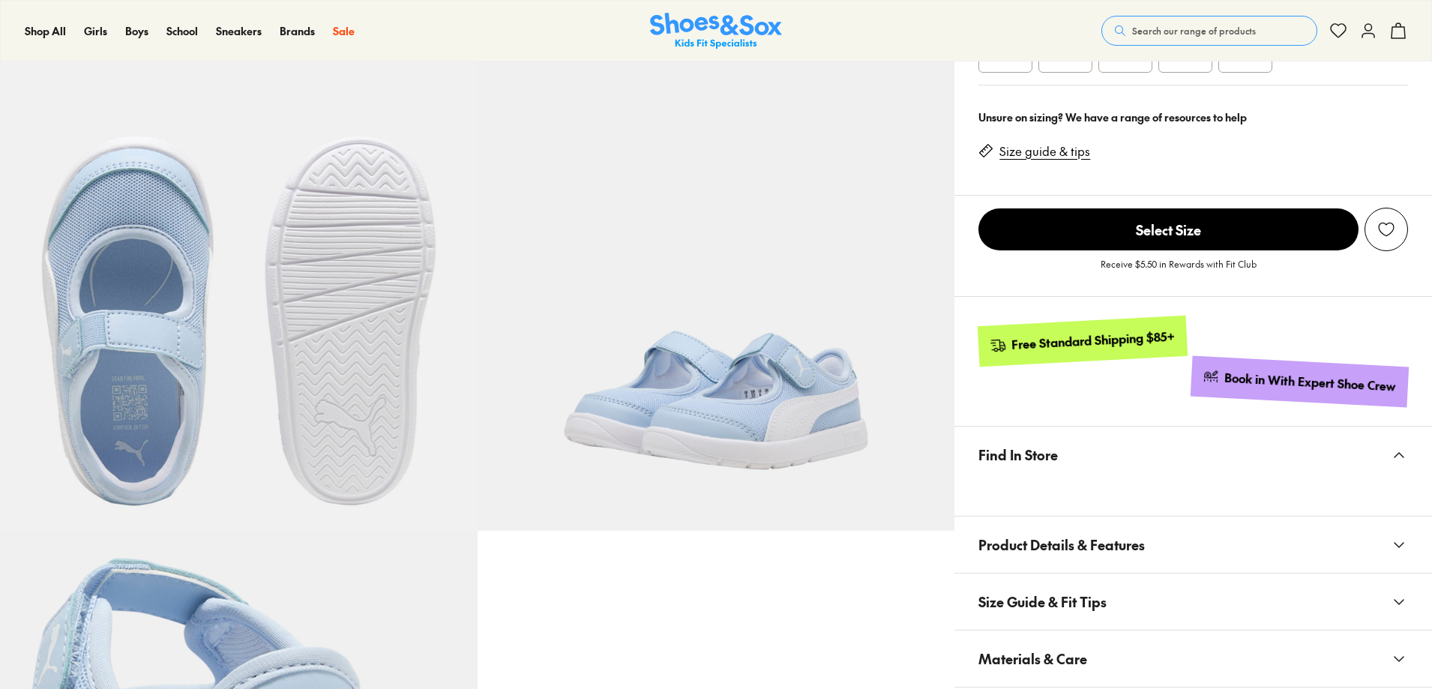
scroll to position [525, 0]
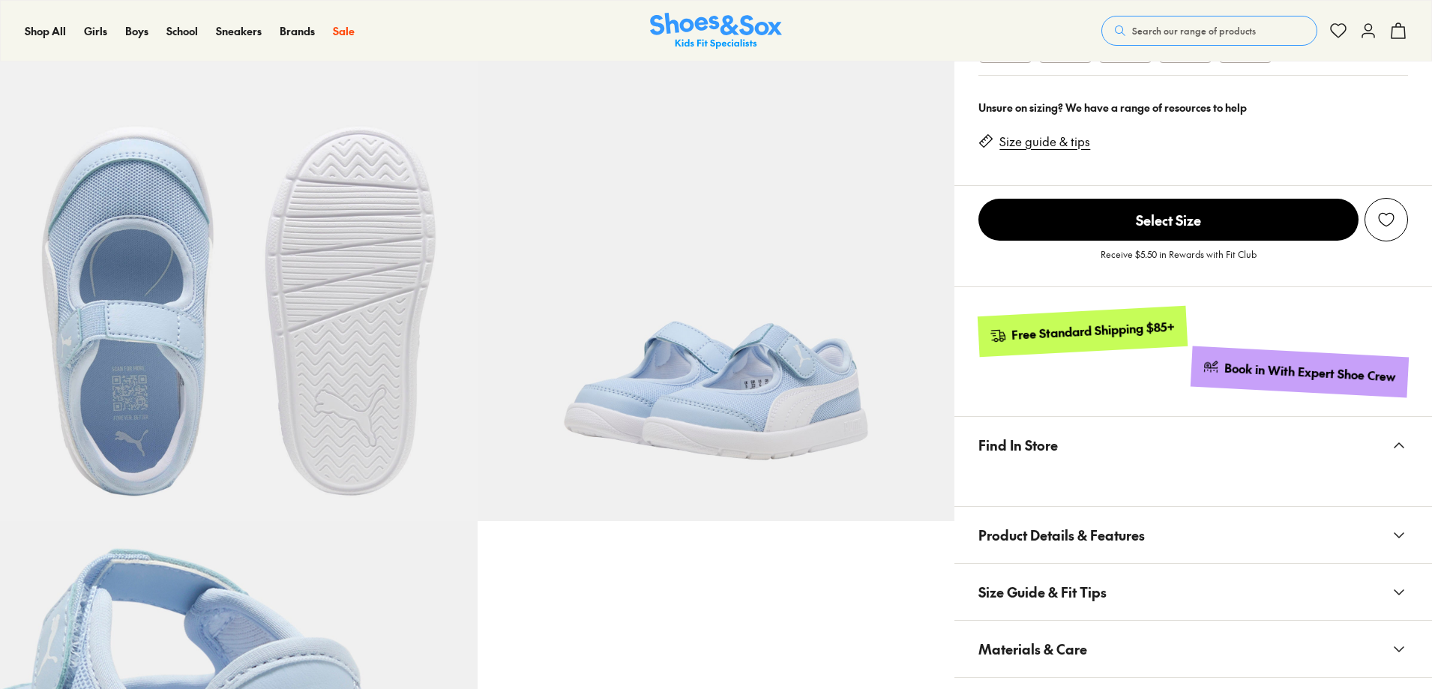
select select "*"
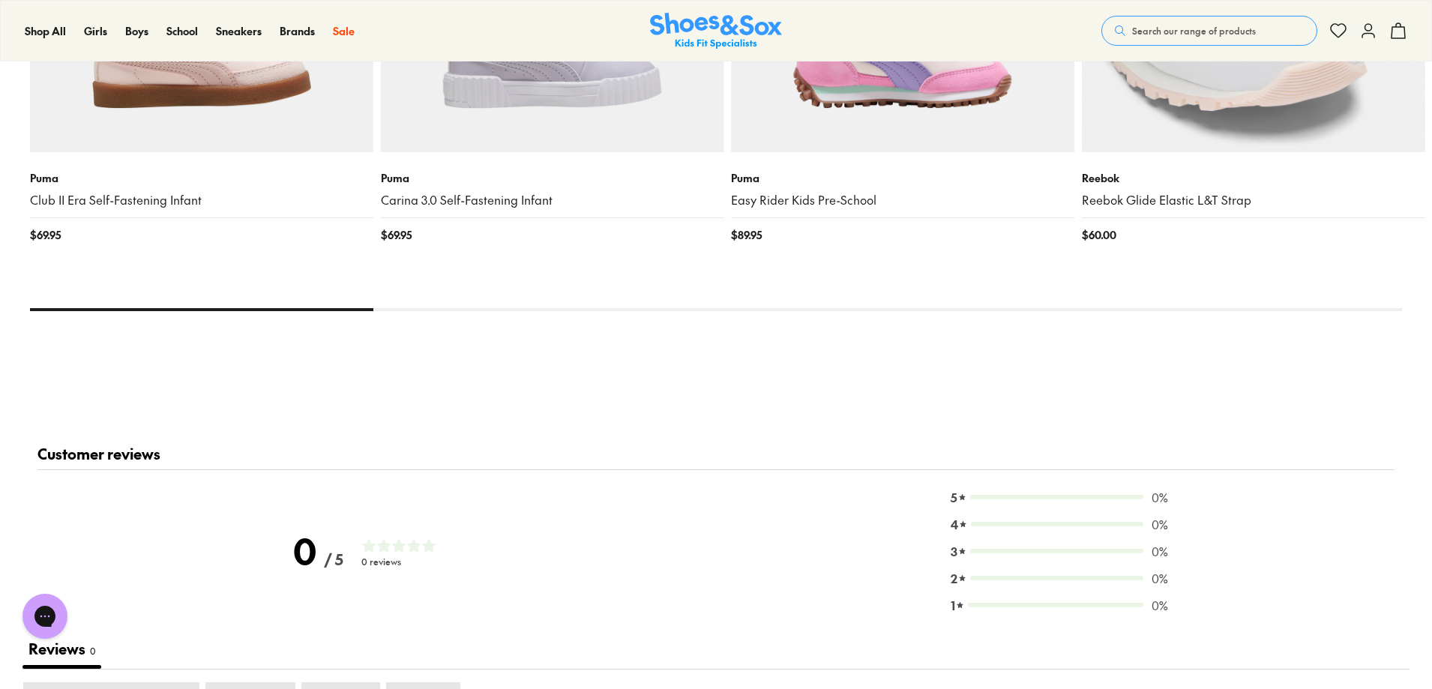
scroll to position [1875, 0]
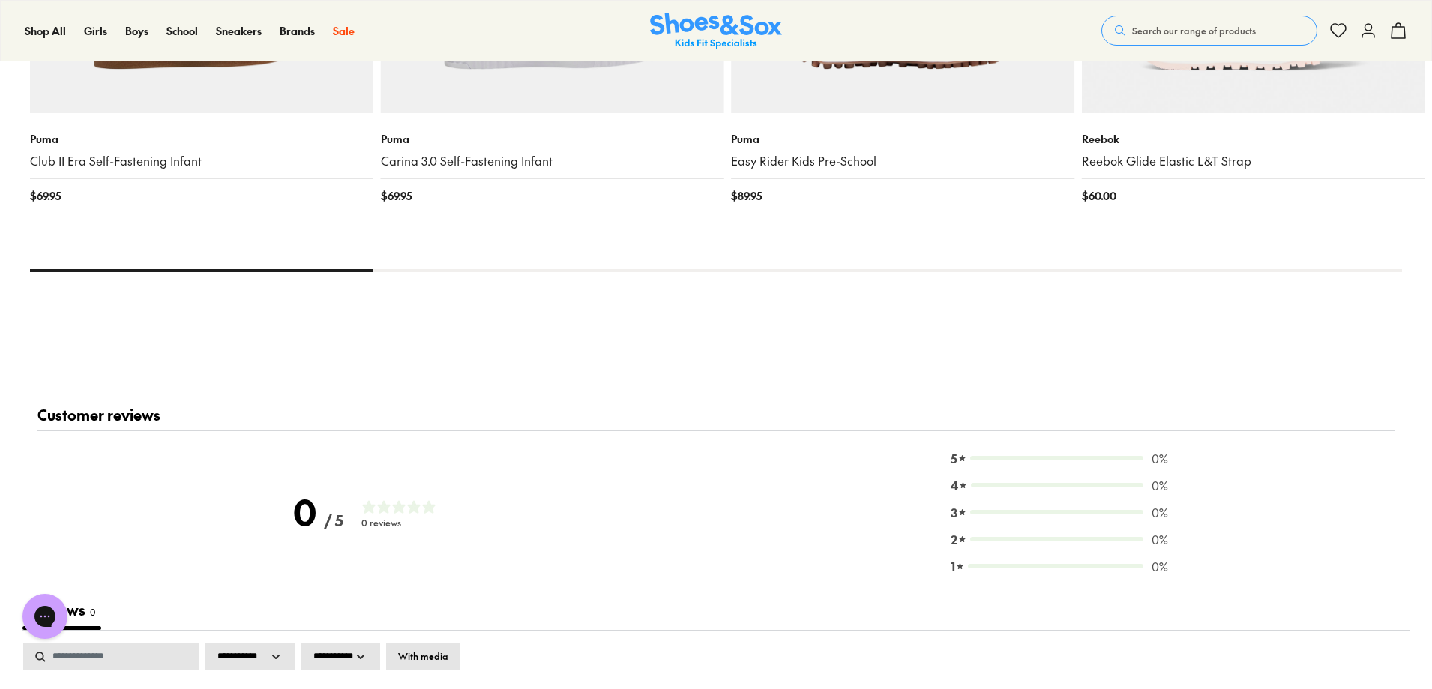
drag, startPoint x: 179, startPoint y: 584, endPoint x: 298, endPoint y: 585, distance: 118.5
click at [269, 272] on div at bounding box center [201, 270] width 343 height 3
click at [450, 272] on div at bounding box center [716, 270] width 1372 height 3
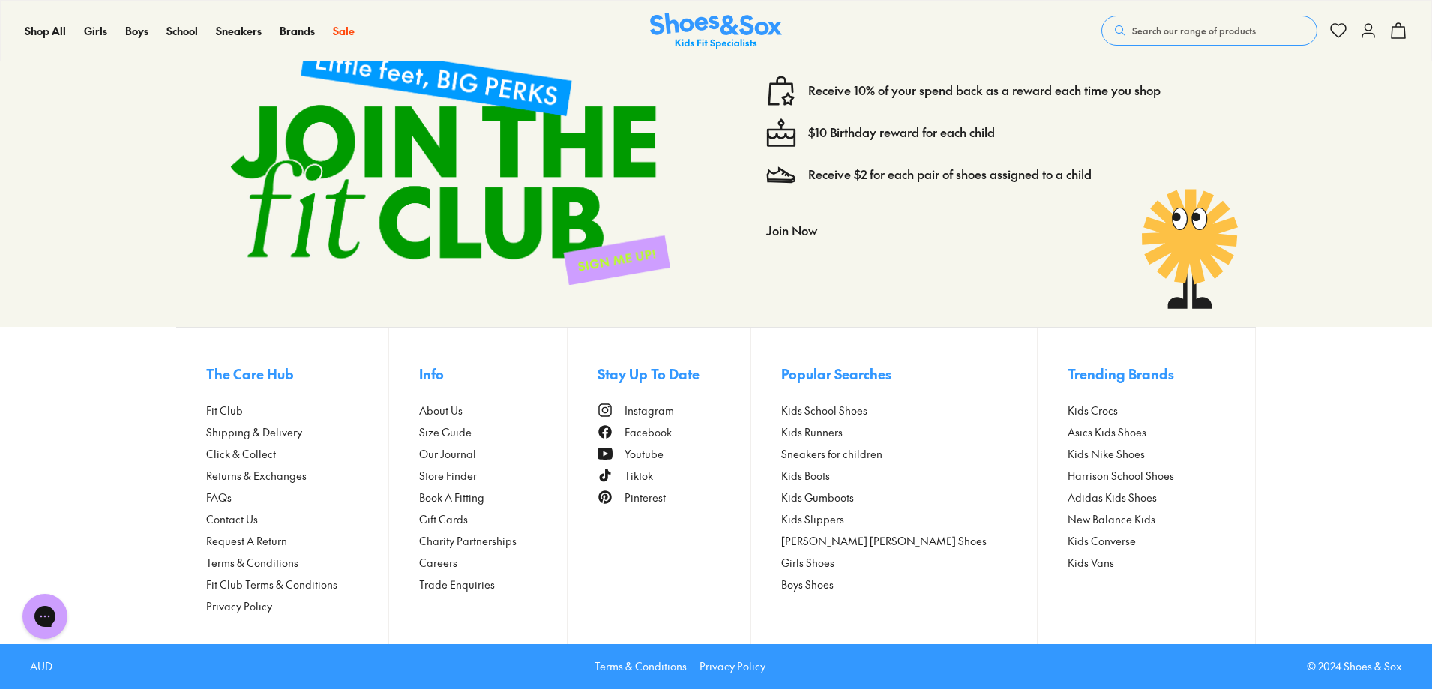
scroll to position [3215, 0]
